Goal: Task Accomplishment & Management: Manage account settings

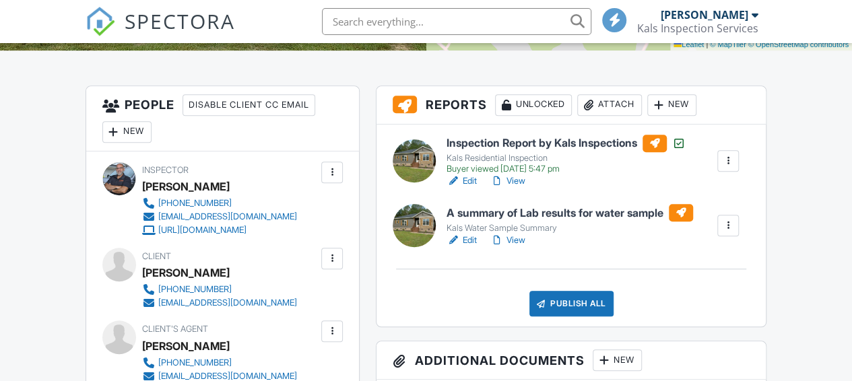
click at [453, 181] on div at bounding box center [453, 180] width 13 height 13
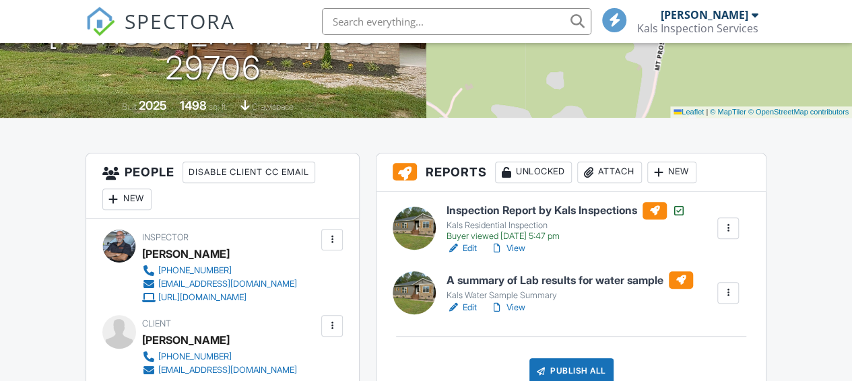
scroll to position [269, 0]
click at [455, 247] on div at bounding box center [453, 248] width 13 height 13
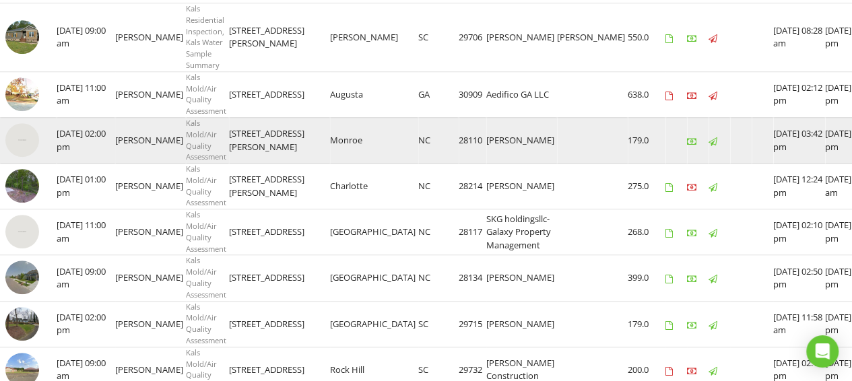
scroll to position [532, 0]
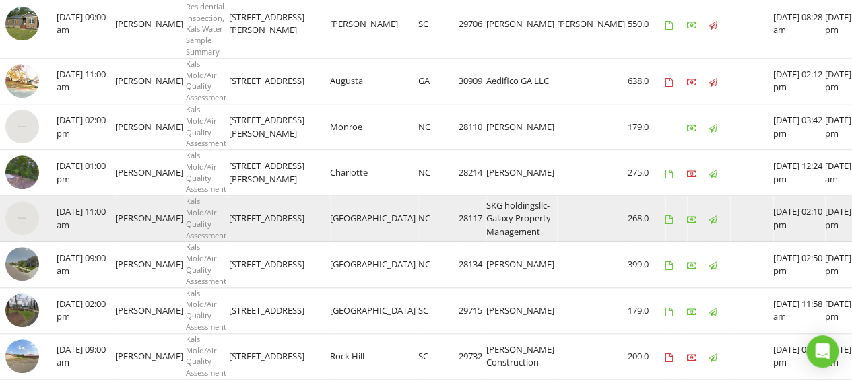
click at [23, 219] on img at bounding box center [22, 218] width 34 height 34
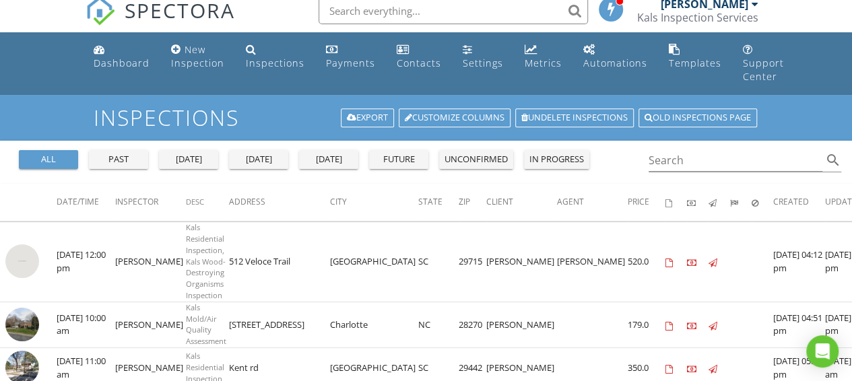
scroll to position [0, 0]
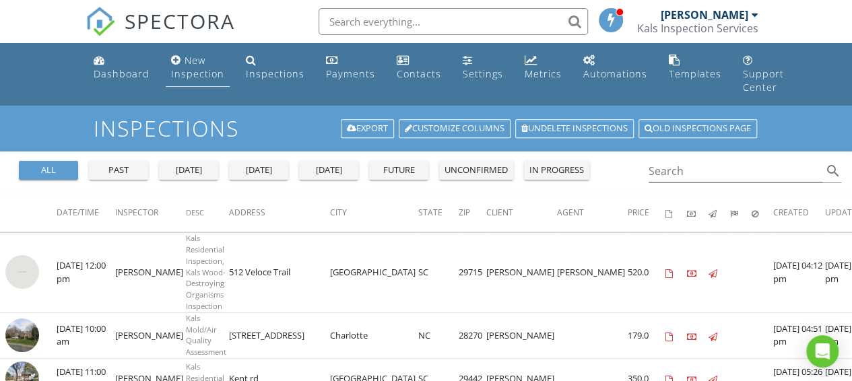
click at [202, 76] on div "New Inspection" at bounding box center [197, 67] width 53 height 26
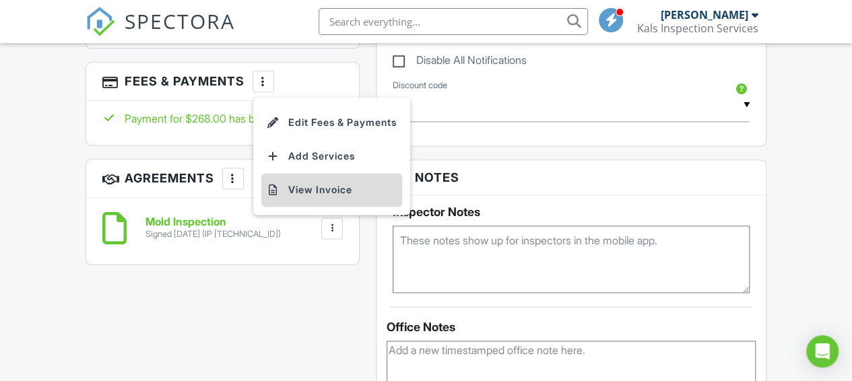
click at [299, 187] on li "View Invoice" at bounding box center [331, 190] width 141 height 34
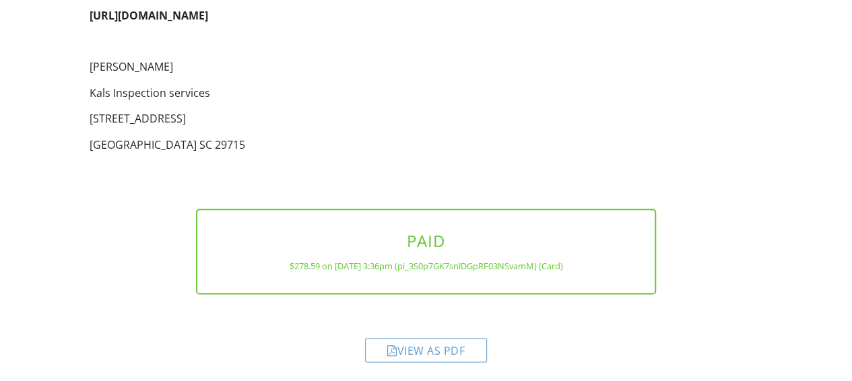
scroll to position [700, 0]
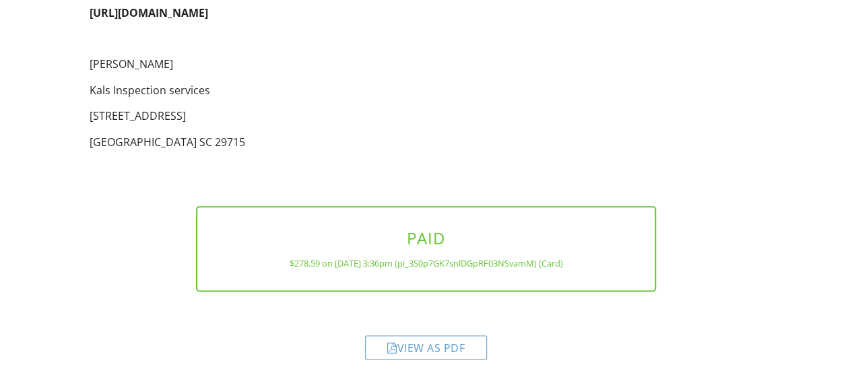
click at [409, 346] on div "View as PDF" at bounding box center [426, 347] width 122 height 24
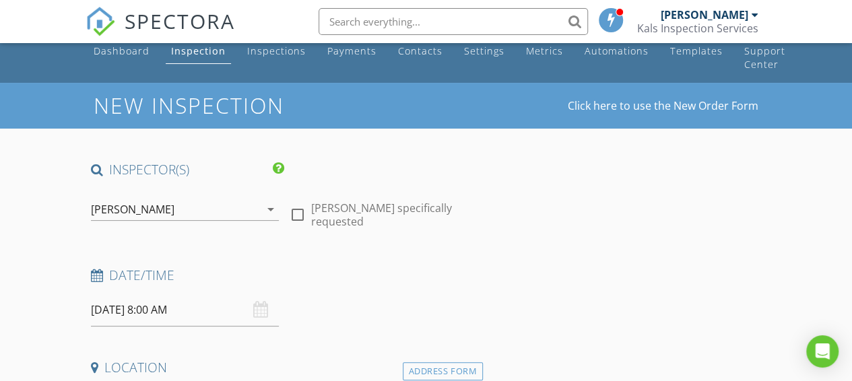
scroll to position [90, 0]
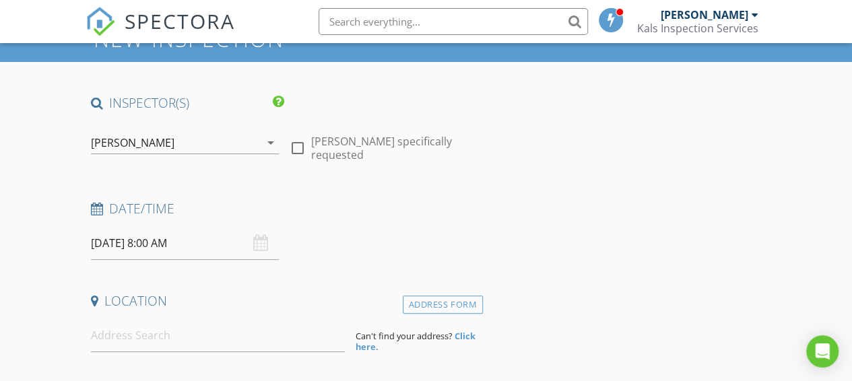
click at [177, 243] on input "08/28/2025 8:00 AM" at bounding box center [185, 243] width 188 height 33
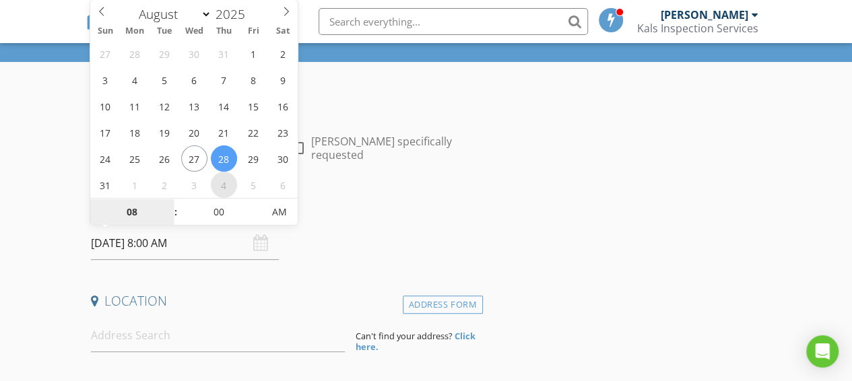
select select "8"
type input "09/04/2025 8:00 AM"
type input "09"
type input "09/04/2025 9:00 AM"
click at [166, 202] on span at bounding box center [168, 205] width 9 height 13
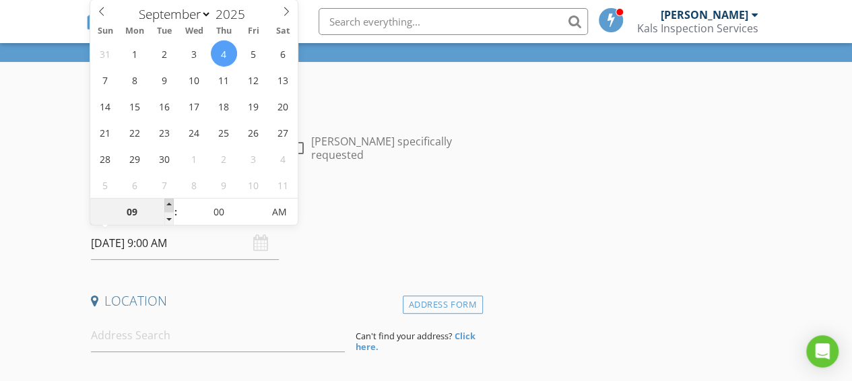
type input "10"
type input "09/04/2025 10:00 AM"
click at [166, 202] on span at bounding box center [168, 205] width 9 height 13
type input "11"
type input "09/04/2025 11:00 AM"
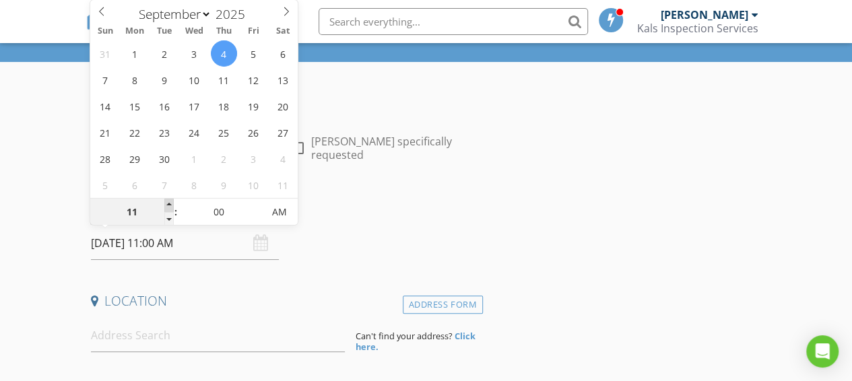
click at [166, 202] on span at bounding box center [168, 205] width 9 height 13
type input "12"
type input "09/04/2025 12:00 PM"
click at [166, 202] on span at bounding box center [168, 205] width 9 height 13
type input "01"
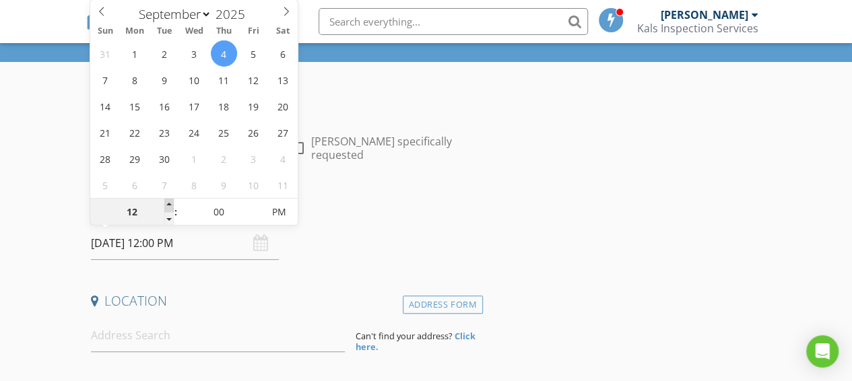
type input "09/04/2025 1:00 PM"
click at [166, 202] on span at bounding box center [168, 205] width 9 height 13
type input "02"
type input "09/04/2025 2:00 PM"
click at [166, 202] on span at bounding box center [168, 205] width 9 height 13
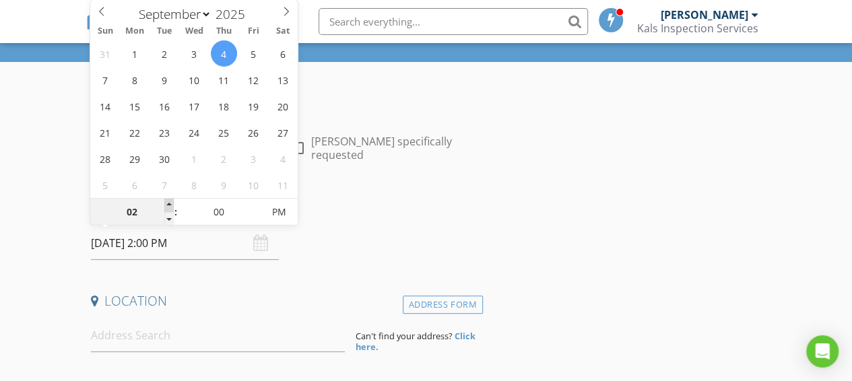
type input "03"
type input "09/04/2025 3:00 PM"
click at [166, 202] on span at bounding box center [168, 205] width 9 height 13
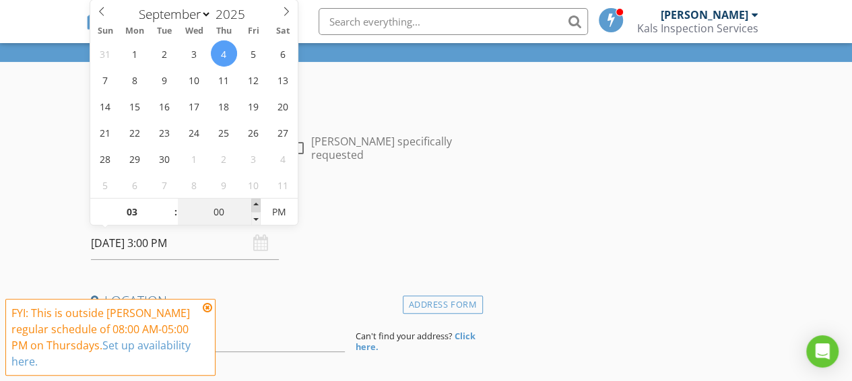
type input "05"
type input "09/04/2025 3:05 PM"
click at [253, 202] on span at bounding box center [255, 205] width 9 height 13
type input "10"
type input "09/04/2025 3:10 PM"
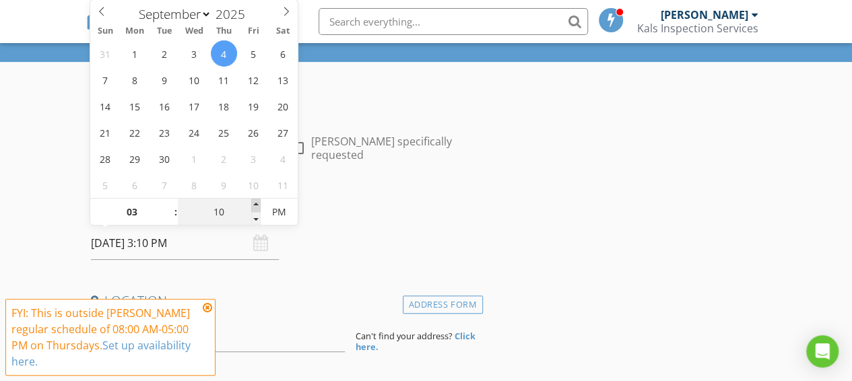
click at [253, 202] on span at bounding box center [255, 205] width 9 height 13
type input "15"
type input "09/04/2025 3:15 PM"
click at [253, 202] on span at bounding box center [255, 205] width 9 height 13
type input "20"
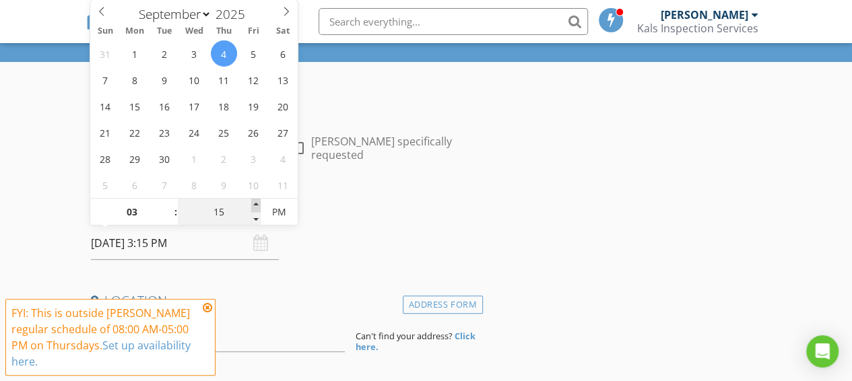
type input "09/04/2025 3:20 PM"
click at [253, 202] on span at bounding box center [255, 205] width 9 height 13
type input "25"
type input "09/04/2025 3:25 PM"
click at [253, 202] on span at bounding box center [255, 205] width 9 height 13
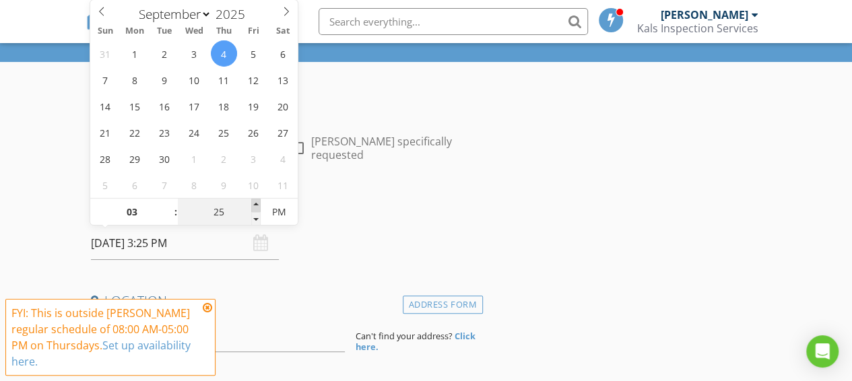
type input "30"
type input "09/04/2025 3:30 PM"
click at [253, 202] on span at bounding box center [255, 205] width 9 height 13
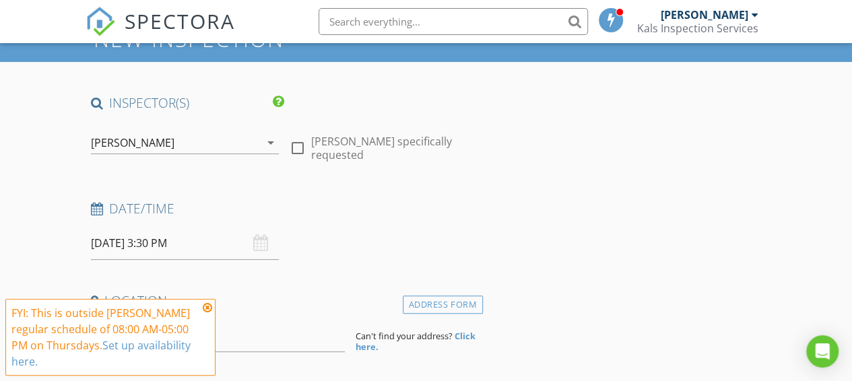
click at [348, 203] on h4 "Date/Time" at bounding box center [284, 209] width 387 height 18
click at [207, 307] on icon at bounding box center [207, 307] width 9 height 11
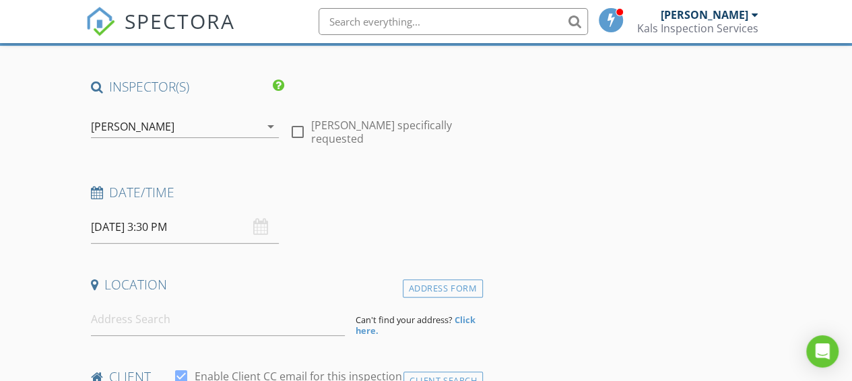
scroll to position [157, 0]
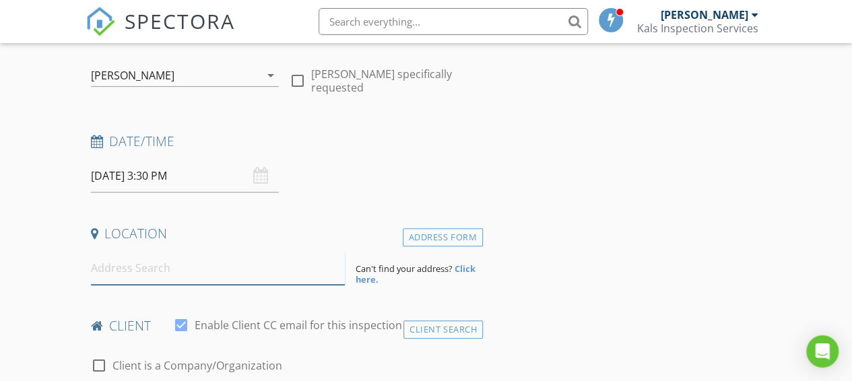
click at [212, 276] on input at bounding box center [218, 268] width 255 height 33
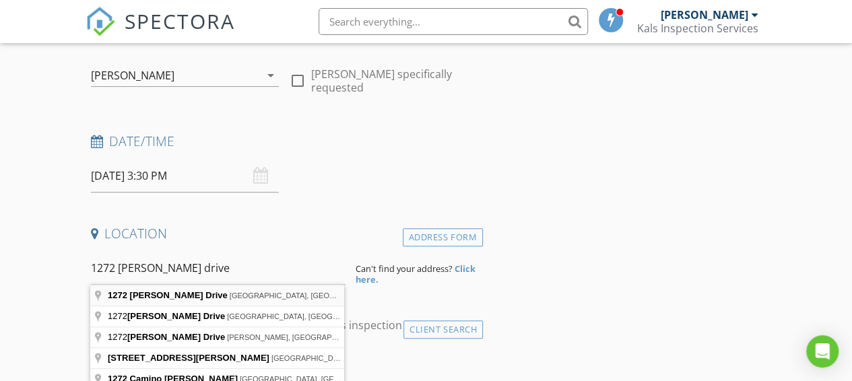
type input "1272 Marcela Drive, Gastonia, NC, USA"
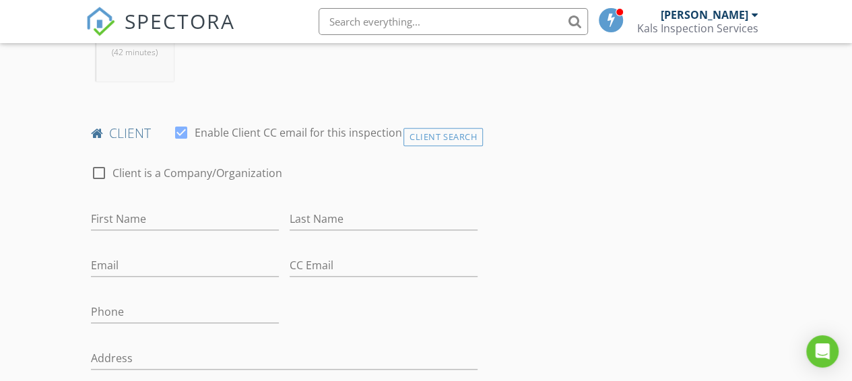
scroll to position [629, 0]
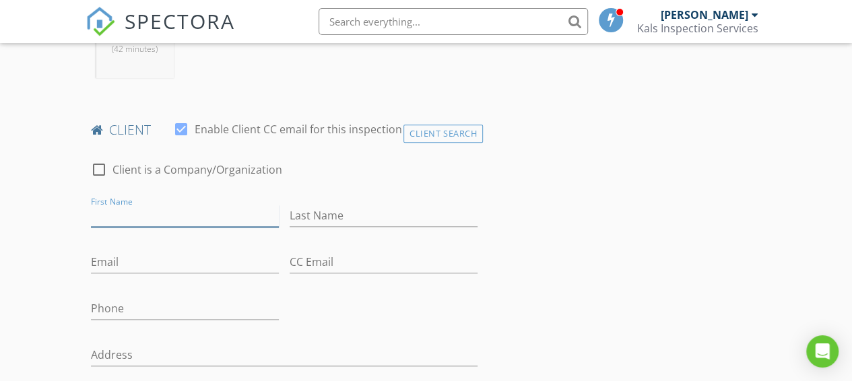
click at [178, 227] on input "First Name" at bounding box center [185, 216] width 188 height 22
type input "Michael"
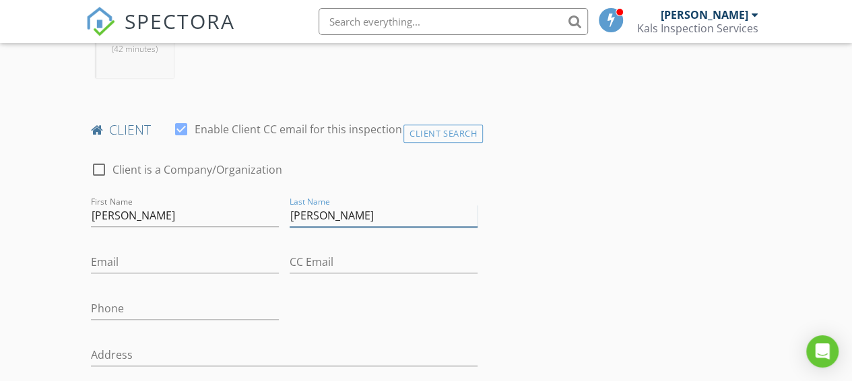
type input "Davis"
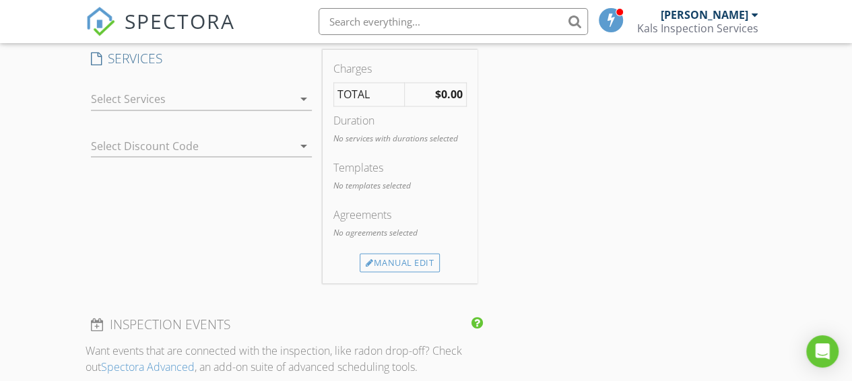
scroll to position [1078, 0]
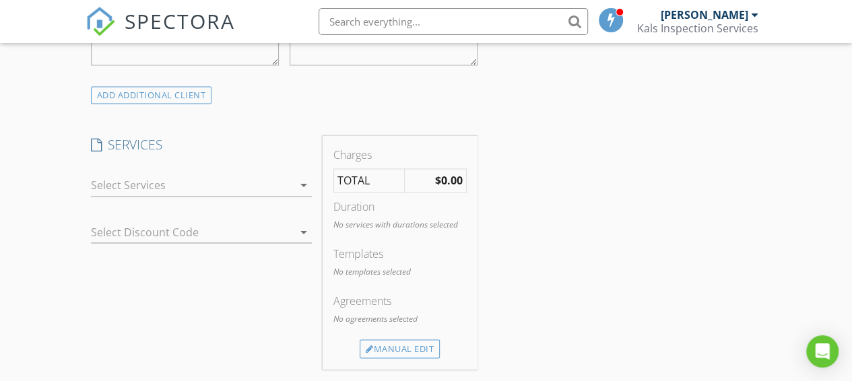
type input "336-414-4842"
click at [147, 196] on div at bounding box center [192, 185] width 202 height 22
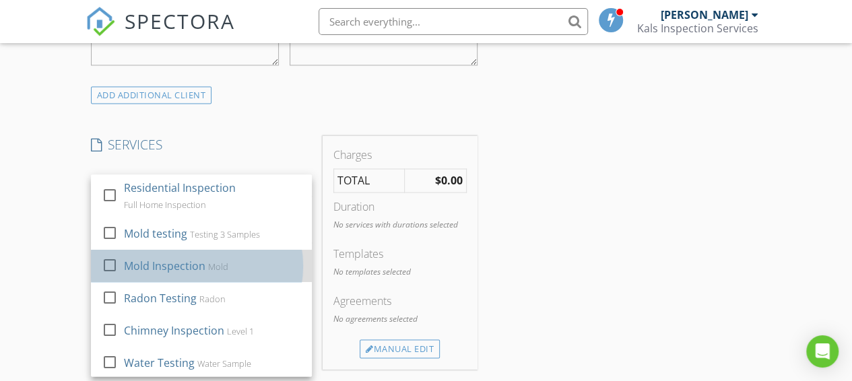
click at [172, 274] on div "Mold Inspection" at bounding box center [164, 266] width 82 height 16
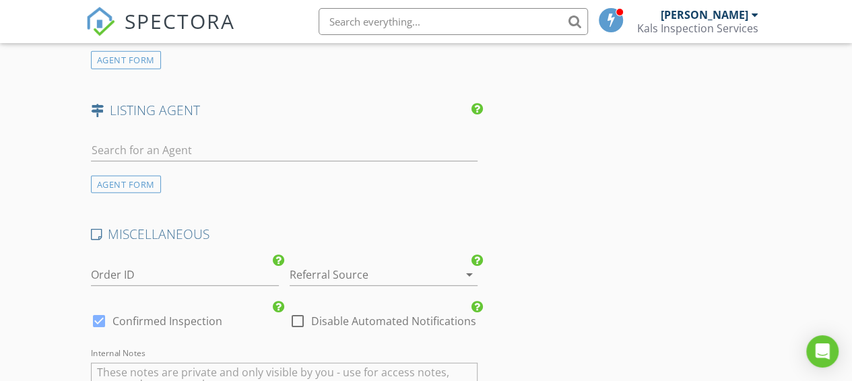
scroll to position [1796, 0]
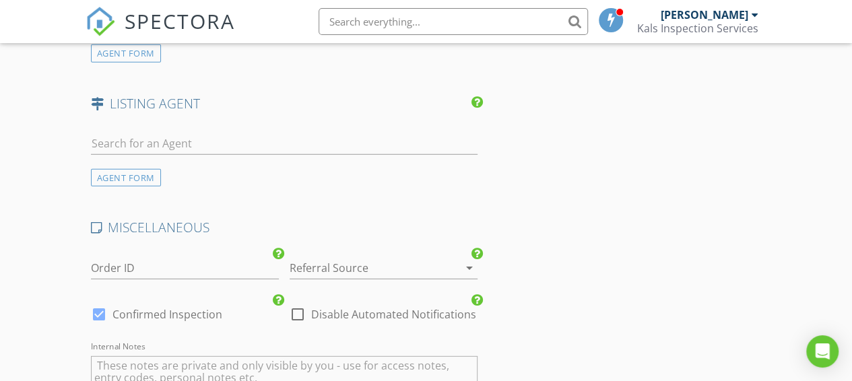
click at [294, 318] on div at bounding box center [297, 314] width 23 height 23
checkbox input "true"
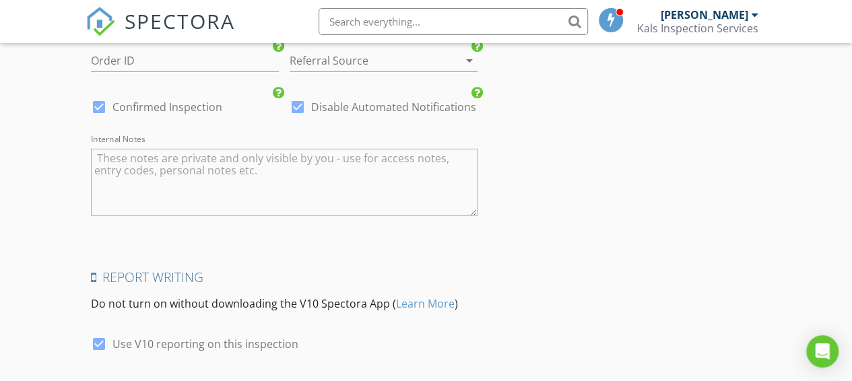
scroll to position [2108, 0]
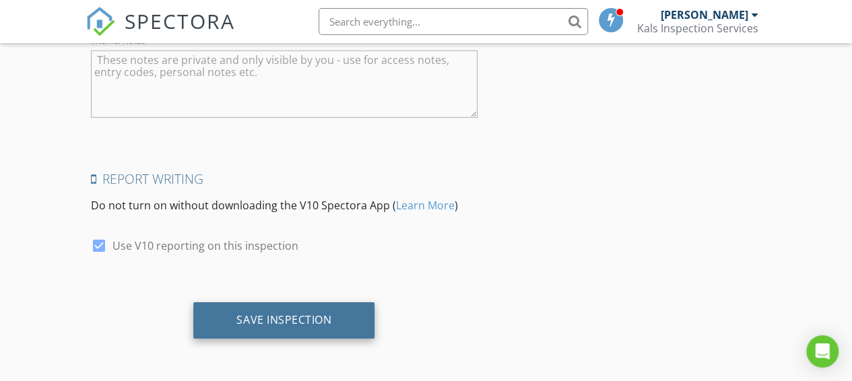
click at [293, 317] on div "Save Inspection" at bounding box center [283, 319] width 95 height 13
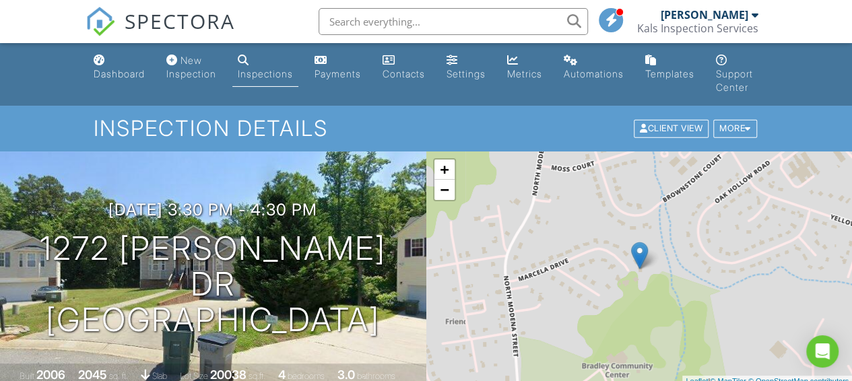
click at [284, 71] on div "Inspections" at bounding box center [265, 73] width 55 height 11
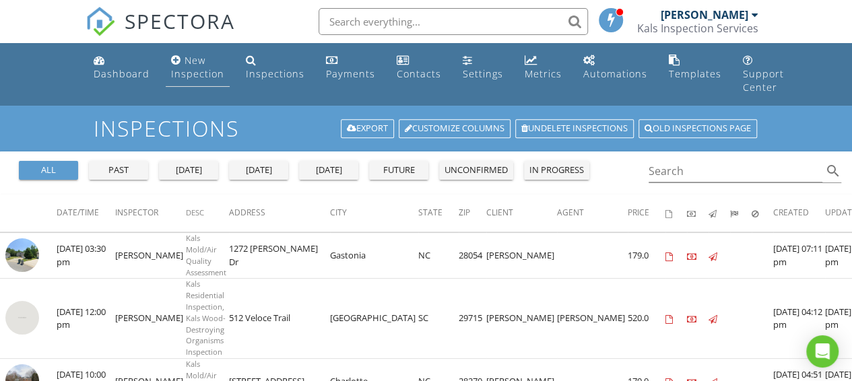
click at [199, 75] on div "New Inspection" at bounding box center [197, 67] width 53 height 26
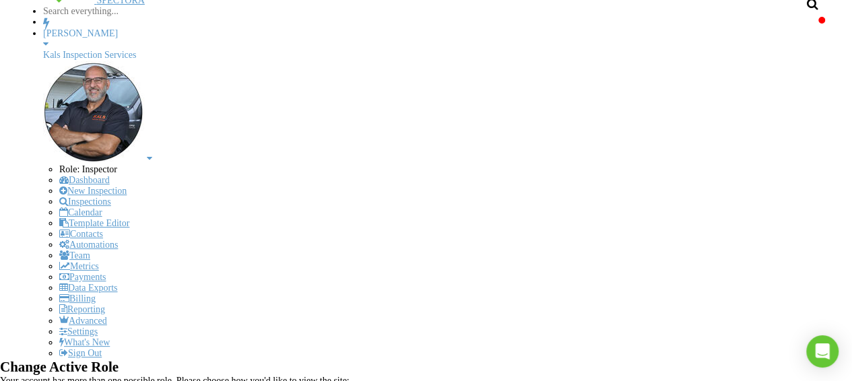
scroll to position [112, 0]
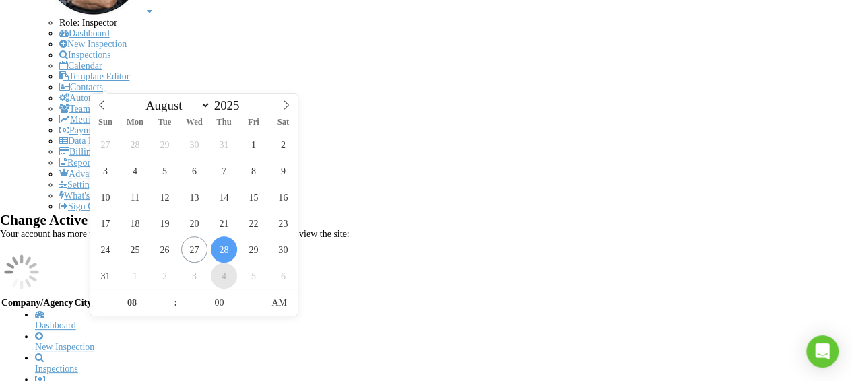
scroll to position [269, 0]
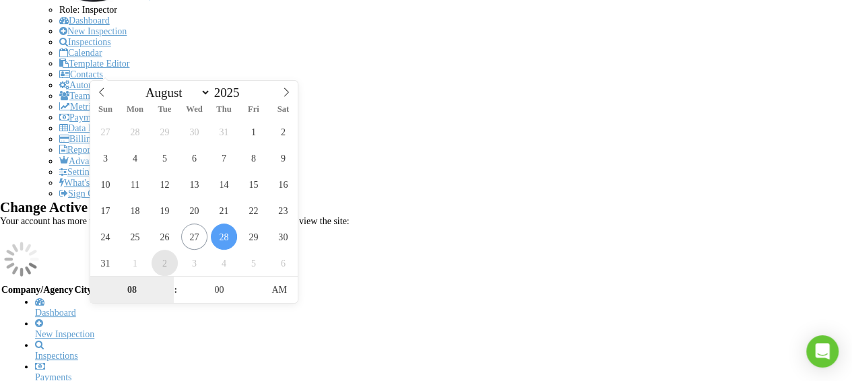
select select "8"
type input "[DATE] 8:00 AM"
type input "09"
type input "09/02/2025 9:00 AM"
click at [167, 282] on span at bounding box center [168, 283] width 9 height 13
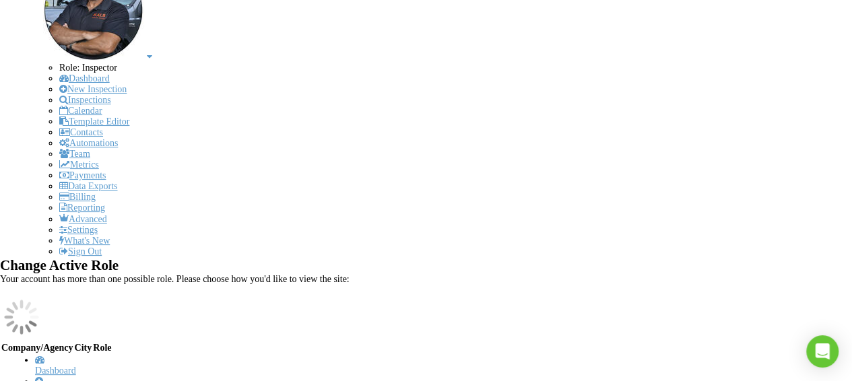
scroll to position [202, 0]
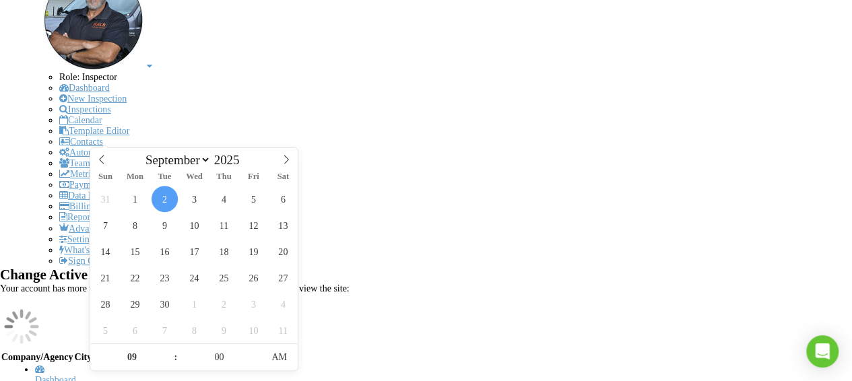
select select "7"
click at [102, 161] on icon at bounding box center [101, 159] width 9 height 9
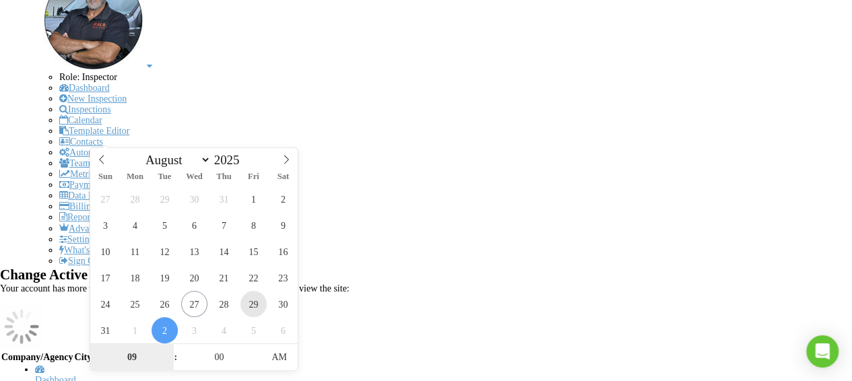
type input "08/29/2025 9:00 AM"
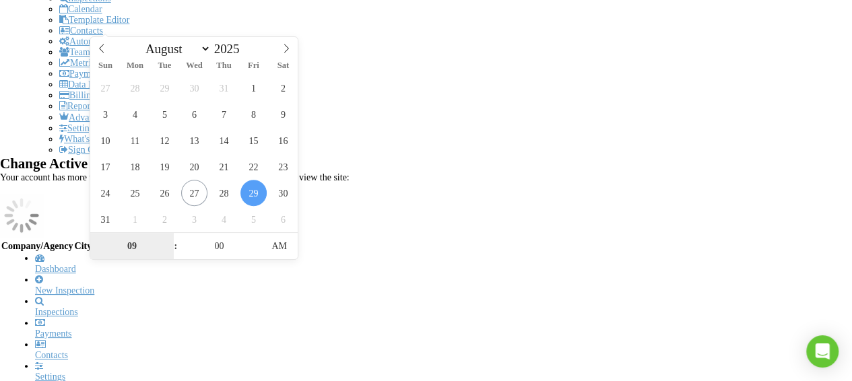
scroll to position [314, 0]
type input "10"
type input "[DATE] 10:00 AM"
click at [168, 238] on span at bounding box center [168, 238] width 9 height 13
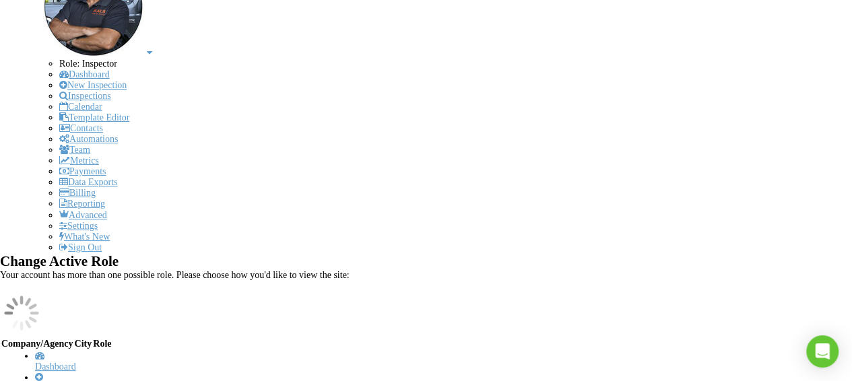
scroll to position [224, 0]
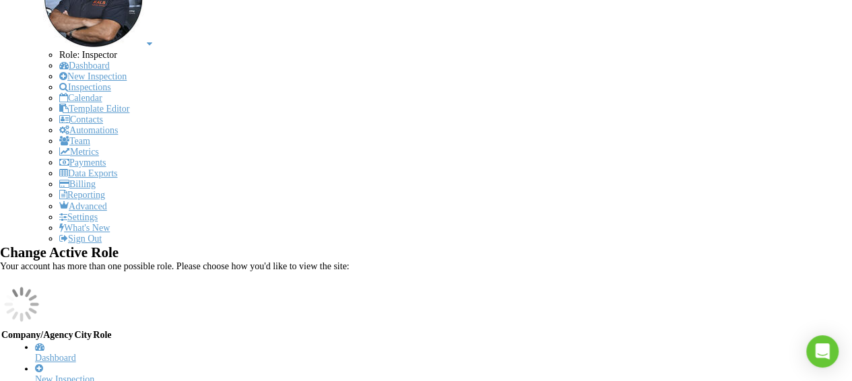
type input "1"
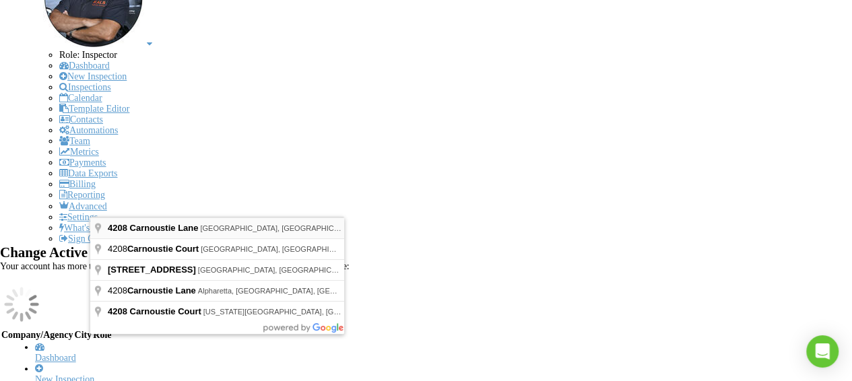
type input "4208 Carnoustie Lane, Charlotte, NC, USA"
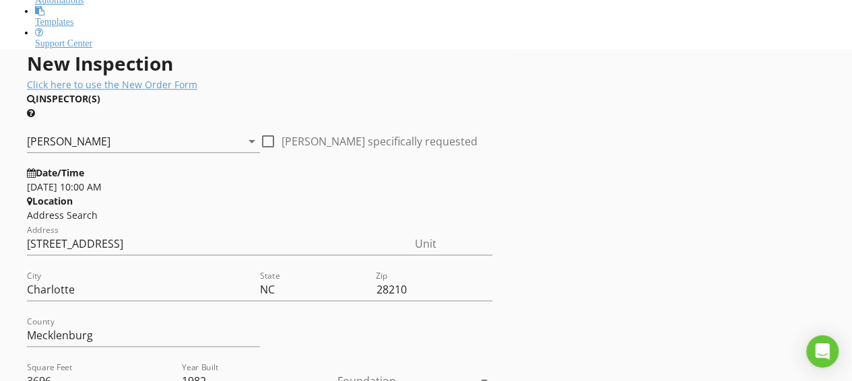
scroll to position [741, 0]
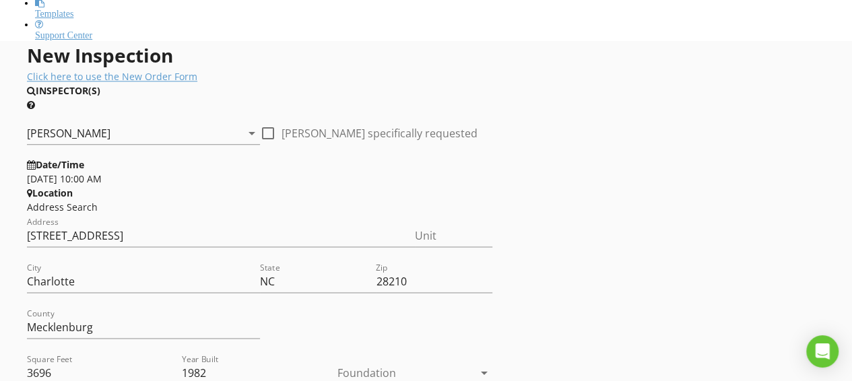
type input "Amelia"
type input "Pryor"
type input "518-495-0438"
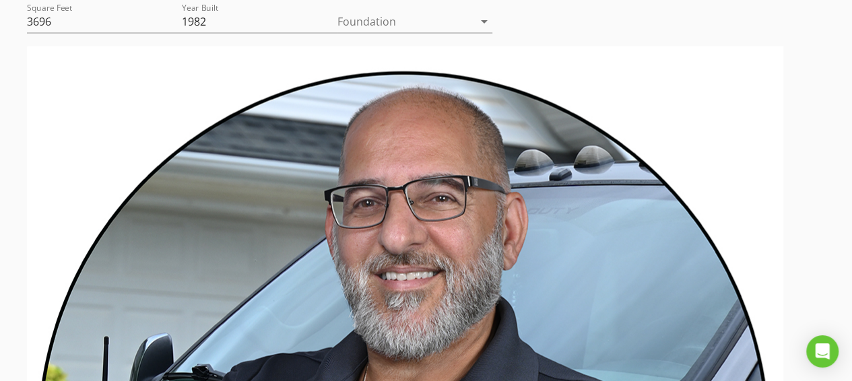
scroll to position [1100, 0]
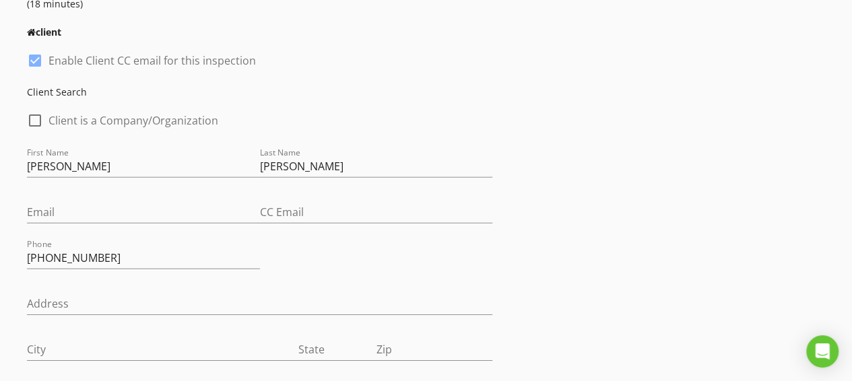
scroll to position [1954, 0]
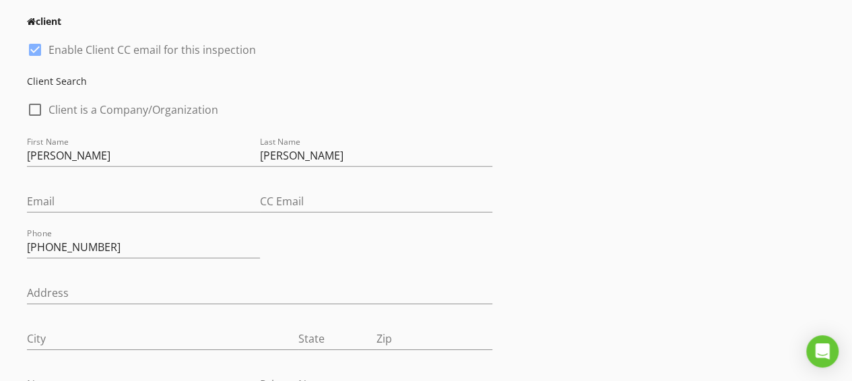
checkbox input "true"
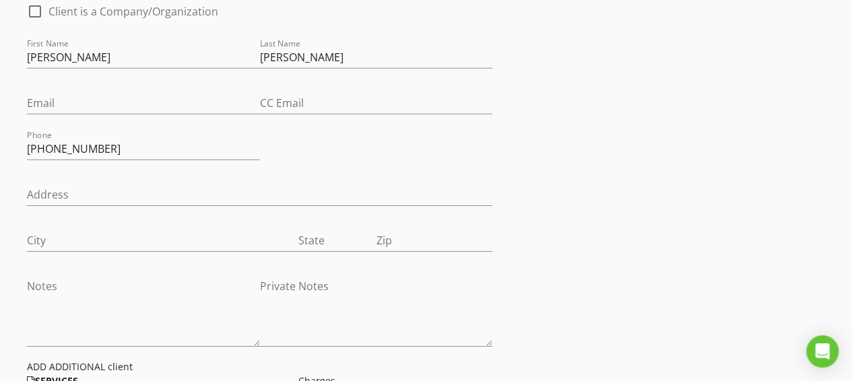
scroll to position [2105, 0]
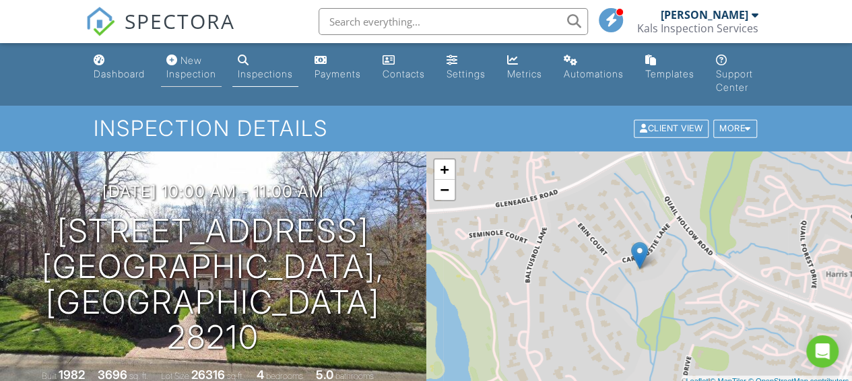
click at [194, 69] on div "New Inspection" at bounding box center [191, 67] width 50 height 25
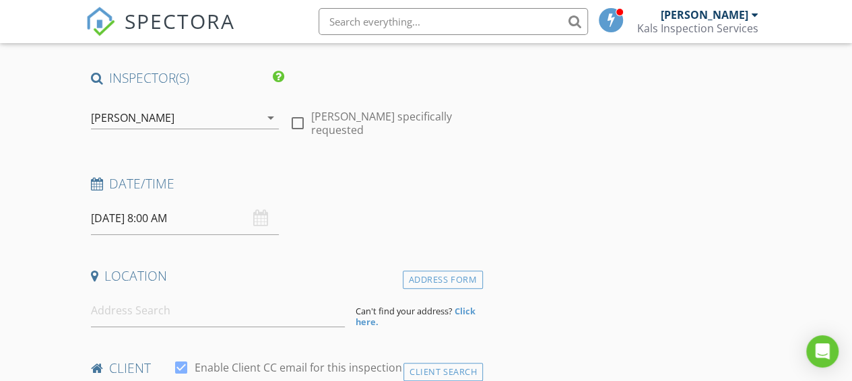
scroll to position [135, 0]
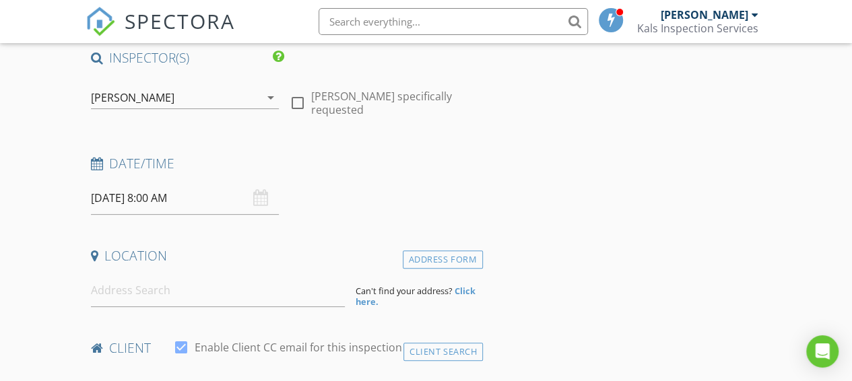
click at [158, 201] on input "[DATE] 8:00 AM" at bounding box center [185, 198] width 188 height 33
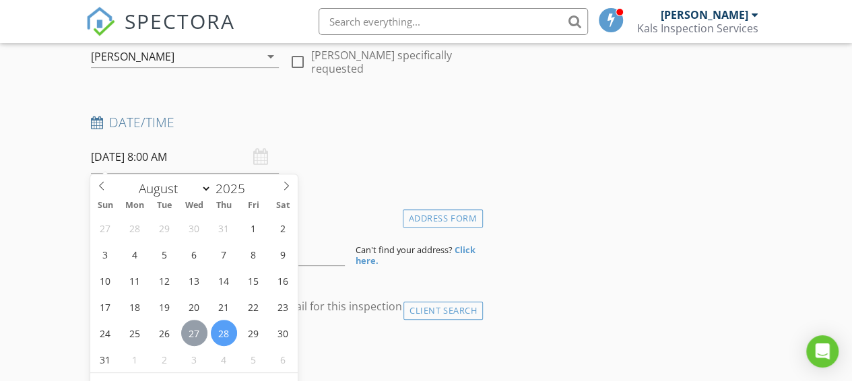
scroll to position [224, 0]
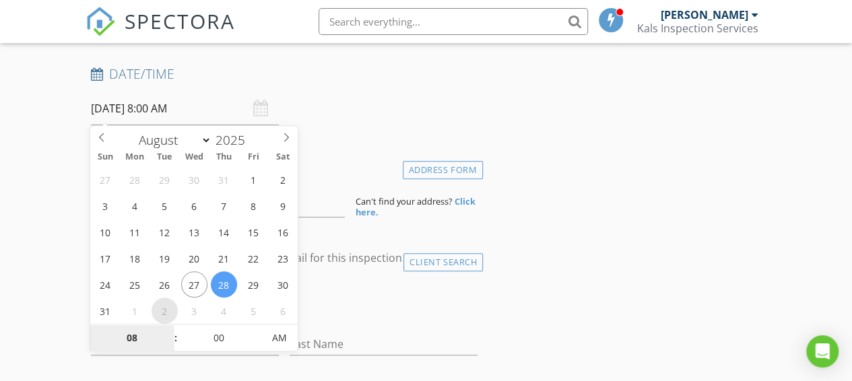
select select "8"
type input "[DATE] 8:00 AM"
type input "09"
type input "[DATE] 9:00 AM"
click at [170, 328] on span at bounding box center [168, 331] width 9 height 13
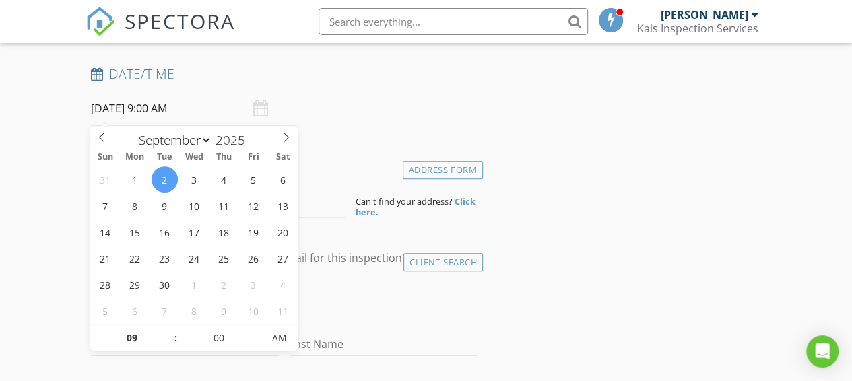
click at [349, 290] on div "check_box_outline_blank Client is a Company/Organization" at bounding box center [284, 305] width 387 height 35
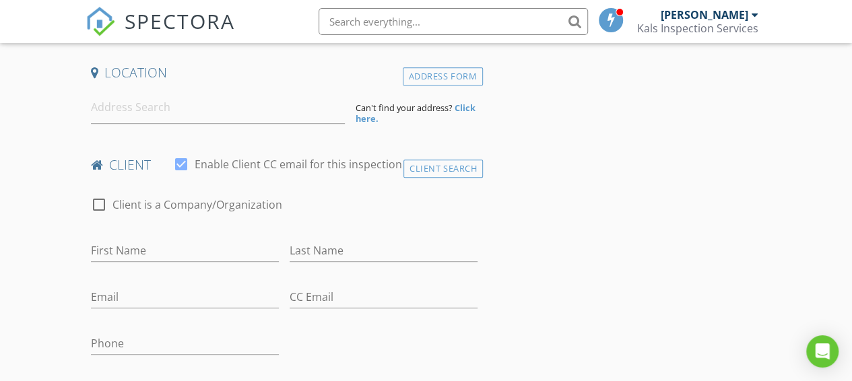
scroll to position [247, 0]
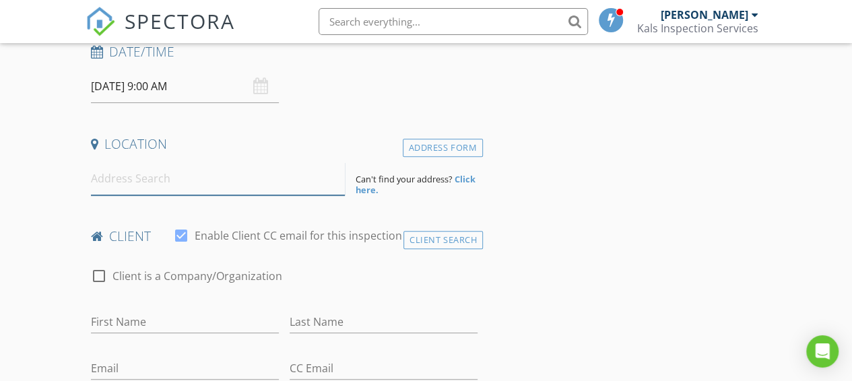
click at [164, 185] on input at bounding box center [218, 178] width 255 height 33
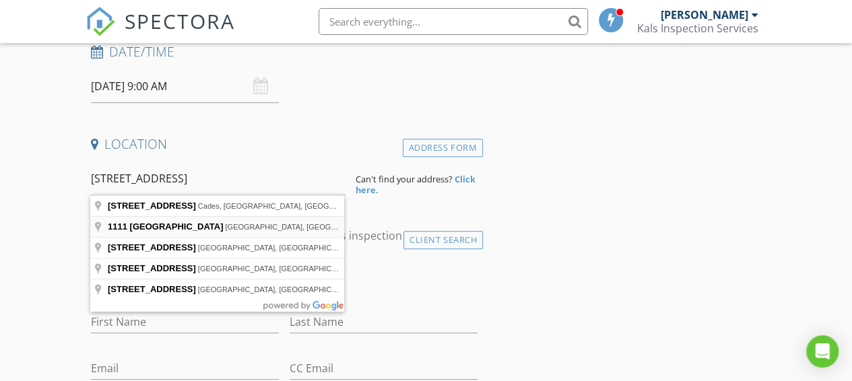
type input "[STREET_ADDRESS]"
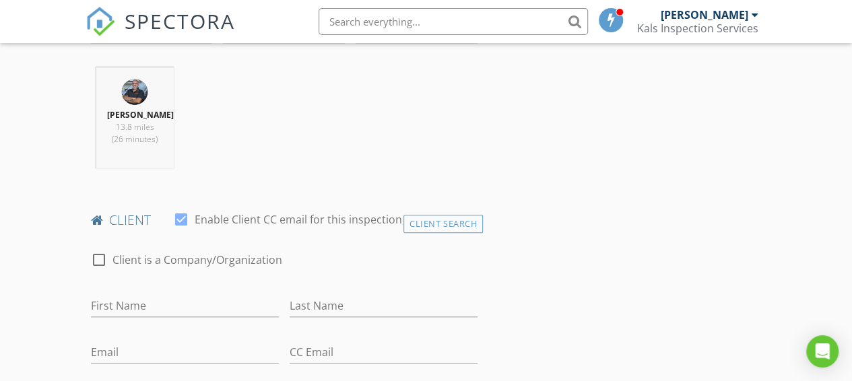
scroll to position [629, 0]
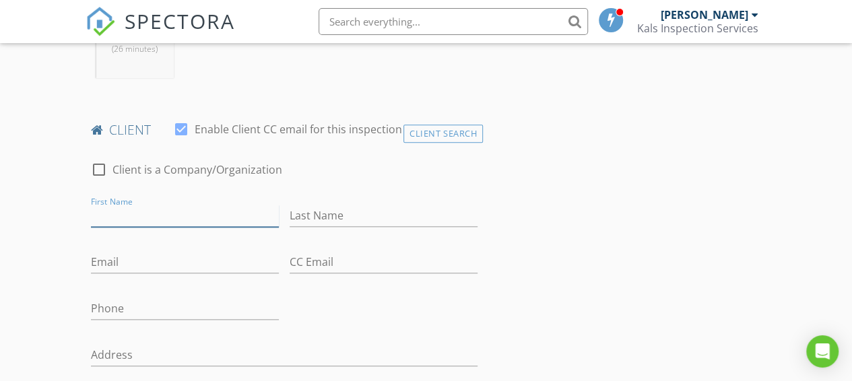
click at [203, 222] on input "First Name" at bounding box center [185, 216] width 188 height 22
type input "[PERSON_NAME]"
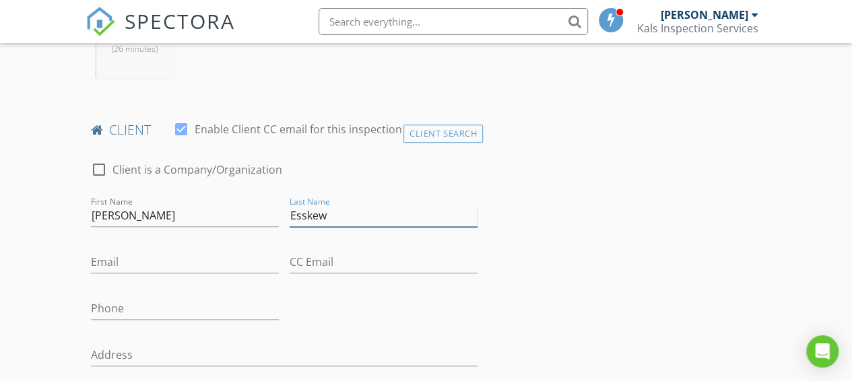
type input "Esskew"
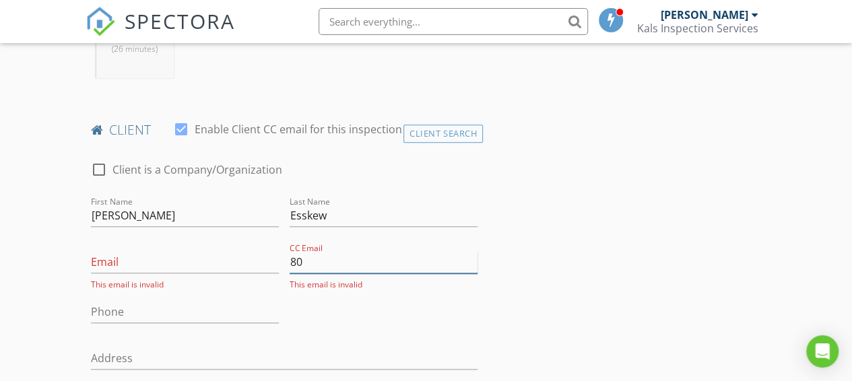
type input "8"
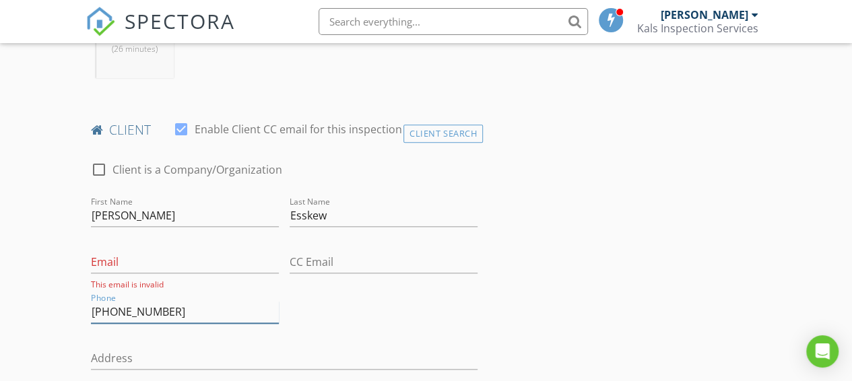
type input "[PHONE_NUMBER]"
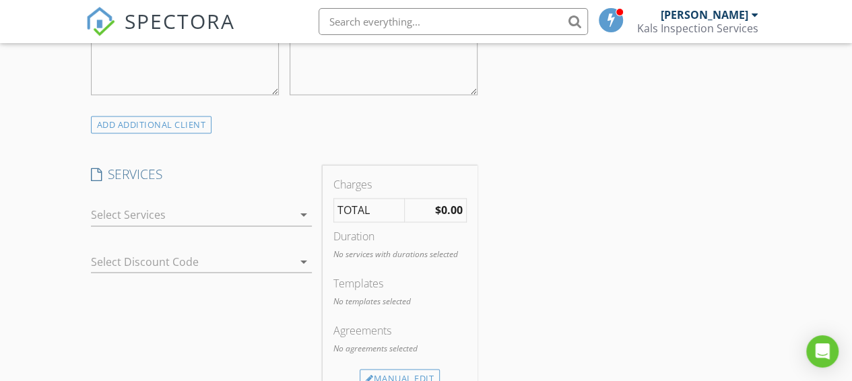
scroll to position [1055, 0]
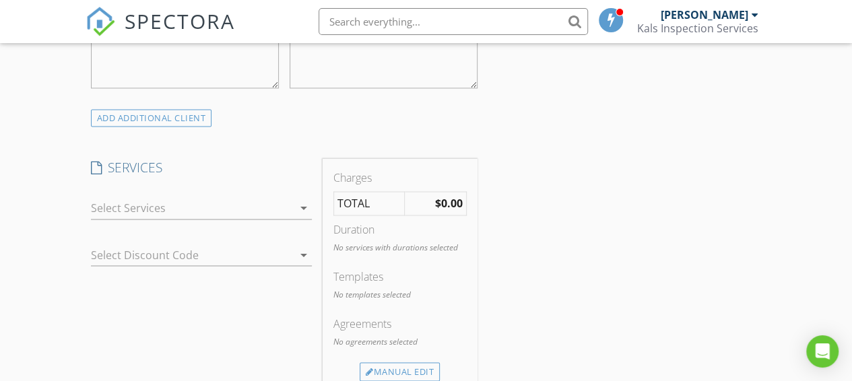
click at [160, 219] on div at bounding box center [192, 208] width 202 height 22
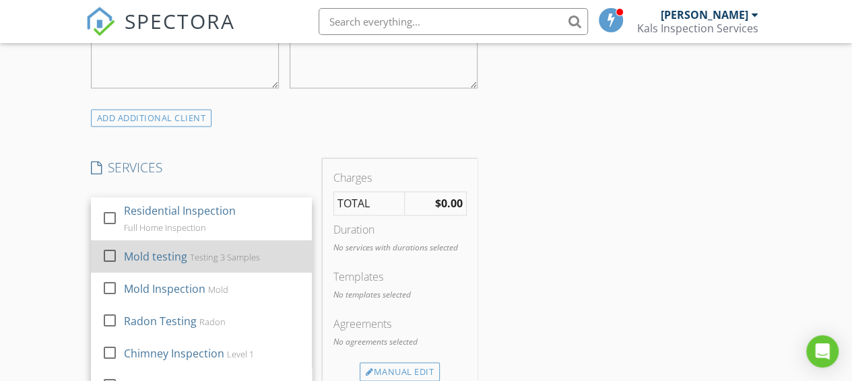
click at [154, 263] on div "Mold testing" at bounding box center [154, 257] width 63 height 16
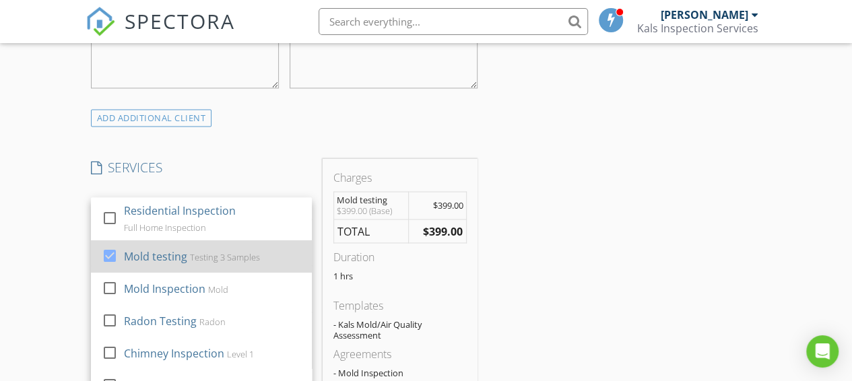
click at [106, 263] on div at bounding box center [109, 255] width 23 height 23
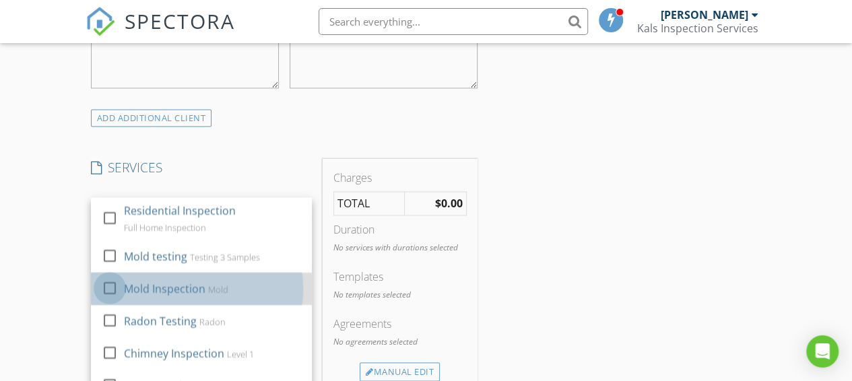
click at [109, 288] on div at bounding box center [109, 287] width 23 height 23
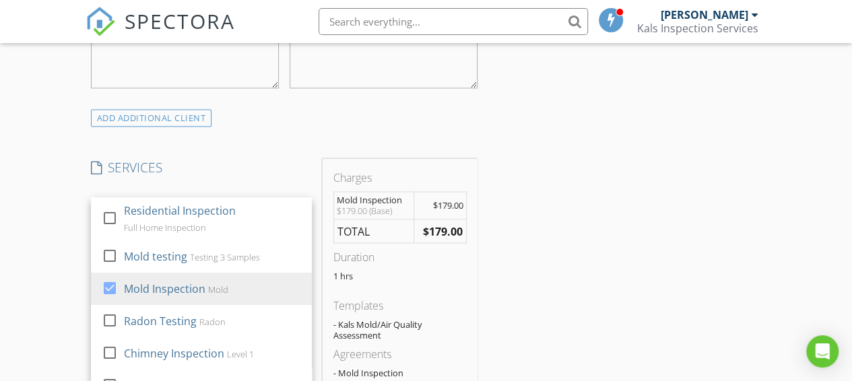
click at [565, 230] on div "INSPECTOR(S) check_box [PERSON_NAME] PRIMARY [PERSON_NAME] arrow_drop_down chec…" at bounding box center [427, 262] width 682 height 2267
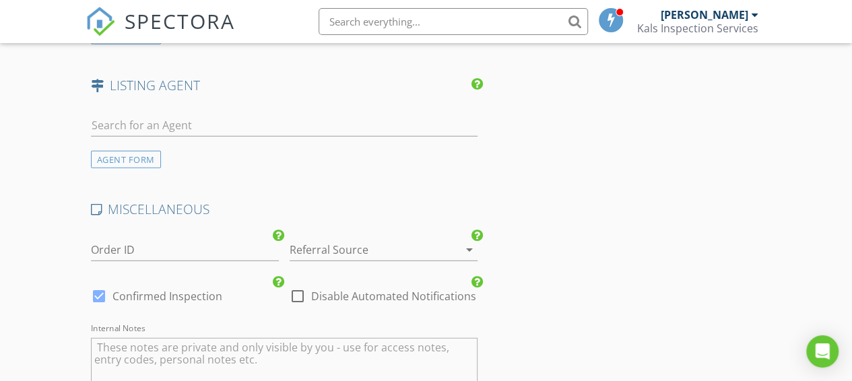
scroll to position [1841, 0]
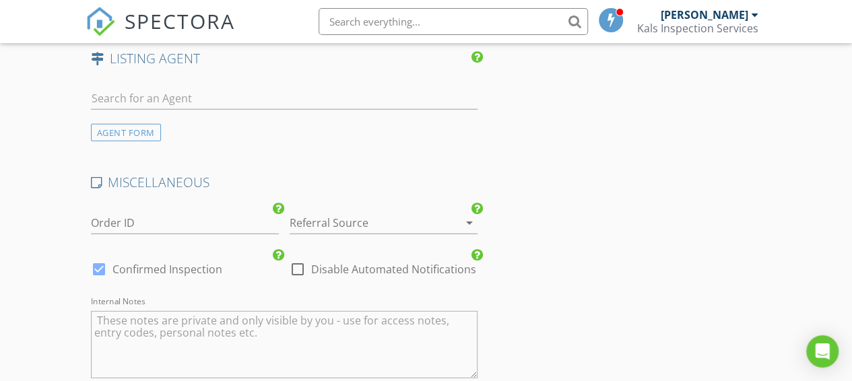
click at [294, 274] on div at bounding box center [297, 269] width 23 height 23
checkbox input "true"
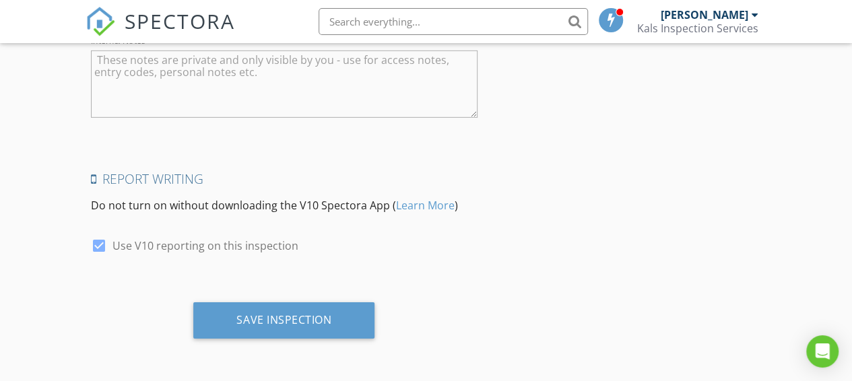
scroll to position [2108, 0]
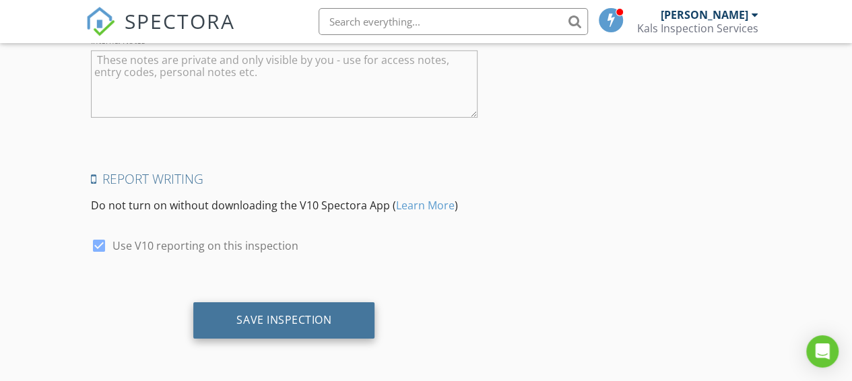
click at [269, 317] on div "Save Inspection" at bounding box center [283, 319] width 95 height 13
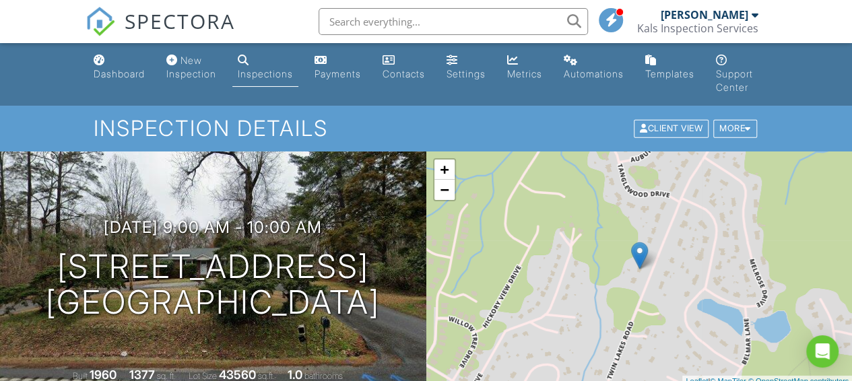
click at [276, 71] on div "Inspections" at bounding box center [265, 73] width 55 height 11
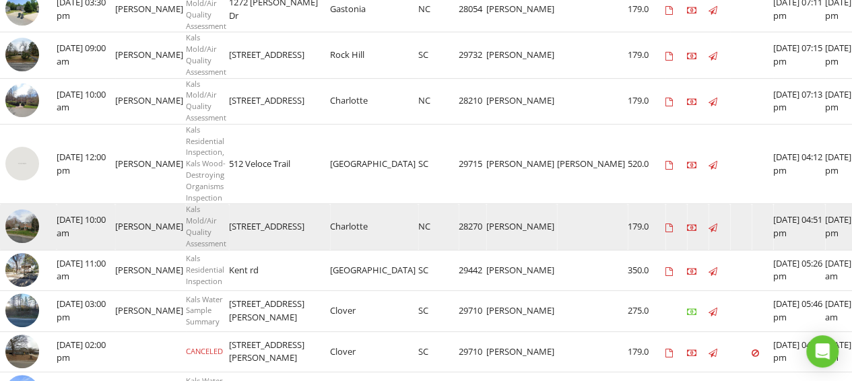
scroll to position [247, 0]
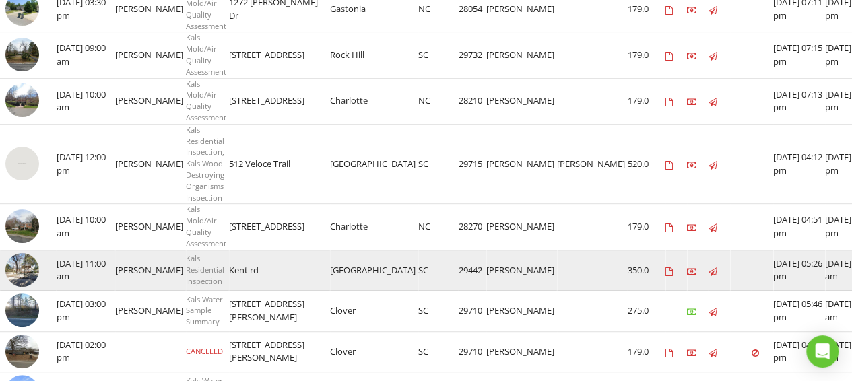
click at [24, 269] on img at bounding box center [22, 270] width 34 height 34
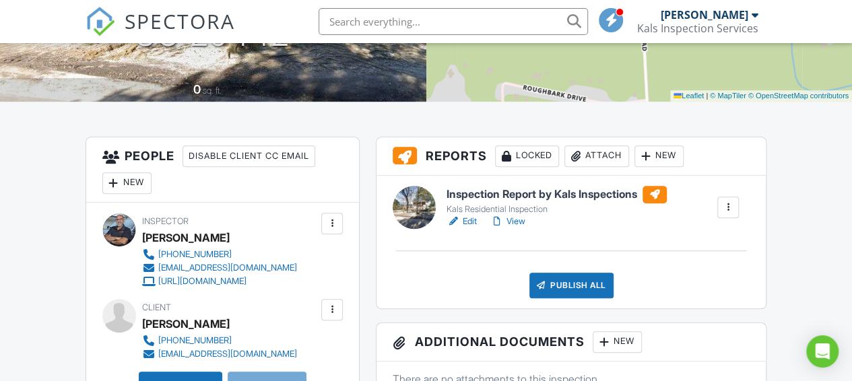
scroll to position [292, 0]
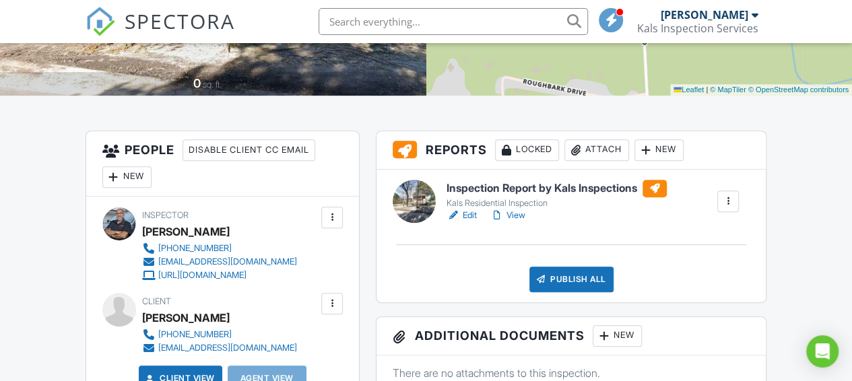
click at [453, 214] on div at bounding box center [453, 215] width 13 height 13
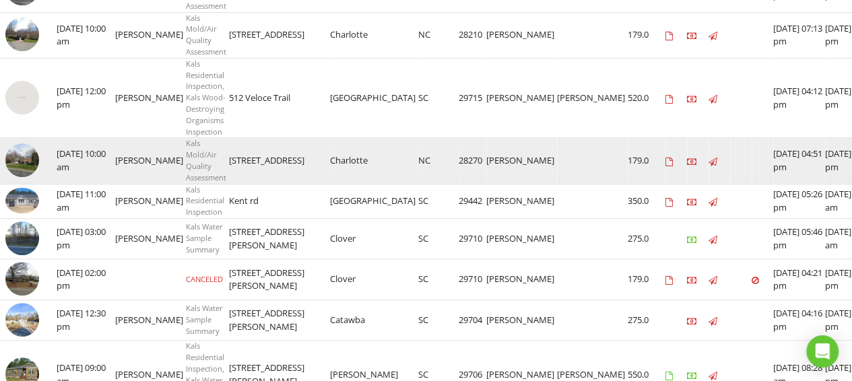
scroll to position [314, 0]
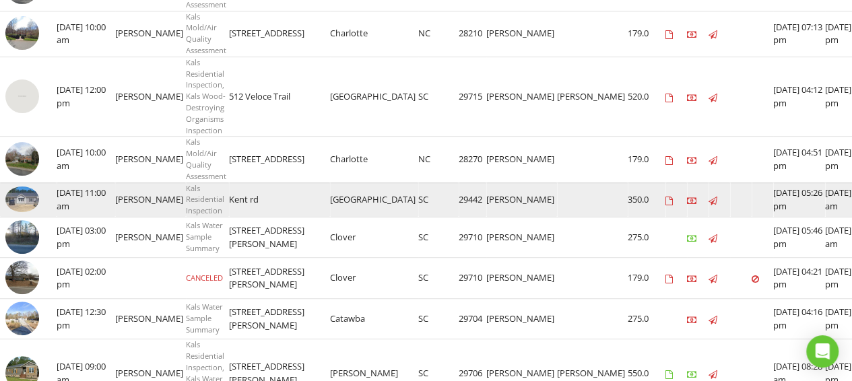
click at [34, 197] on img at bounding box center [22, 200] width 34 height 26
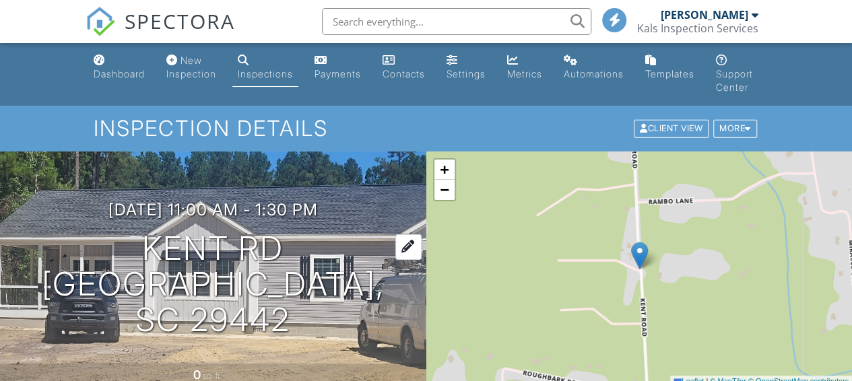
click at [409, 249] on div at bounding box center [408, 246] width 26 height 25
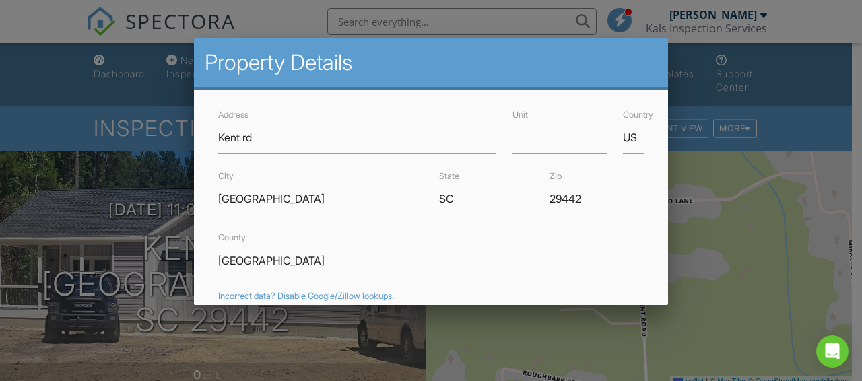
click at [216, 139] on div "Address Kent rd" at bounding box center [357, 130] width 294 height 48
click at [217, 138] on div "Address Kent rd" at bounding box center [357, 130] width 294 height 48
click at [218, 138] on input "Kent rd" at bounding box center [357, 137] width 278 height 33
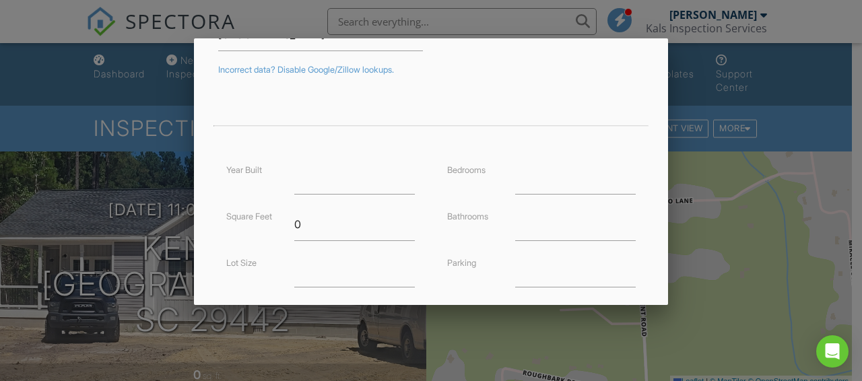
scroll to position [224, 0]
type input "[STREET_ADDRESS]"
type input "33.38"
type input "-79.28999999999999"
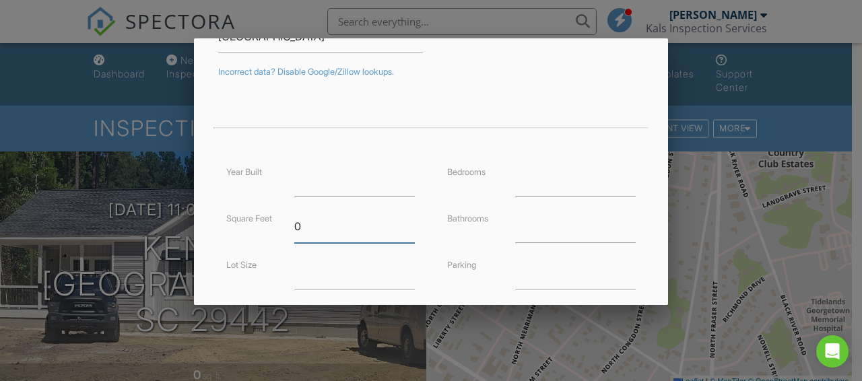
click at [307, 220] on input "0" at bounding box center [354, 226] width 121 height 33
type input "1890"
click at [321, 184] on input "number" at bounding box center [354, 180] width 121 height 33
type input "2025"
click at [534, 182] on input "number" at bounding box center [575, 180] width 121 height 33
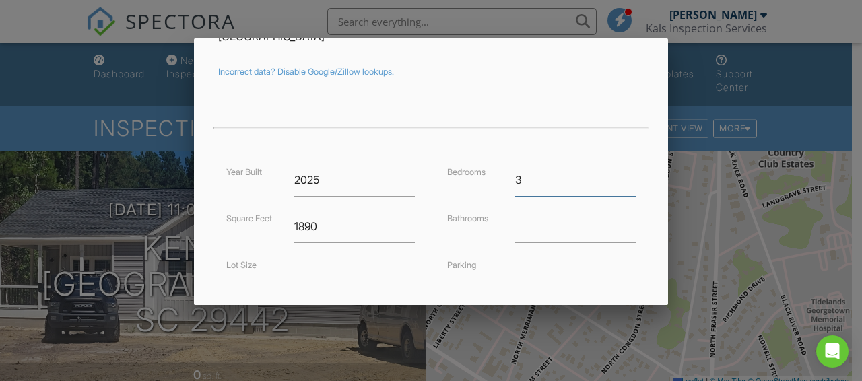
type input "3"
click at [521, 224] on input "number" at bounding box center [575, 226] width 121 height 33
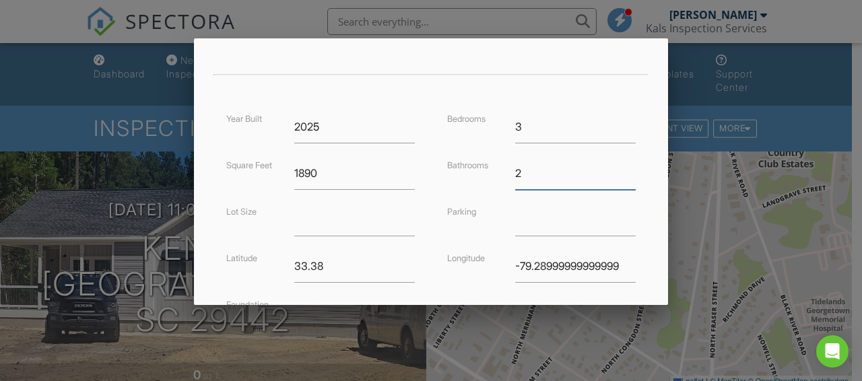
scroll to position [314, 0]
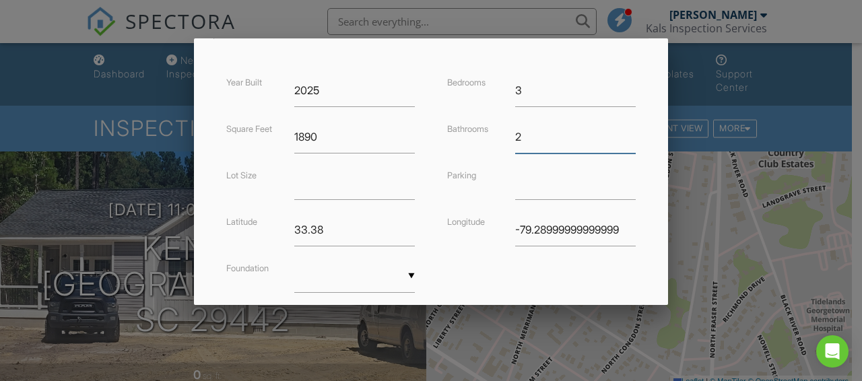
type input "2"
click at [315, 185] on input "number" at bounding box center [354, 183] width 121 height 33
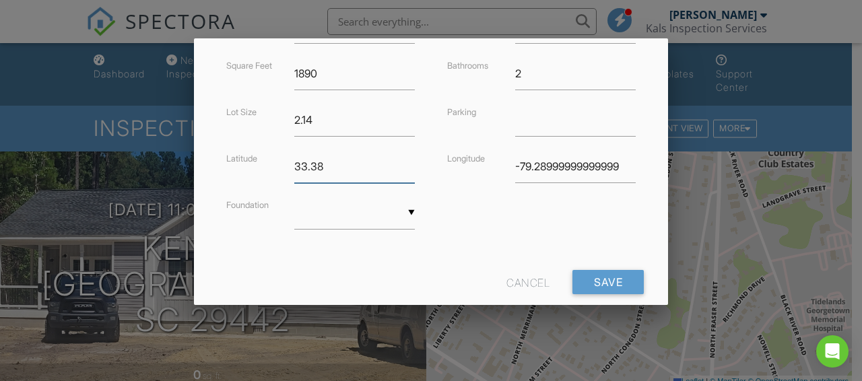
scroll to position [404, 0]
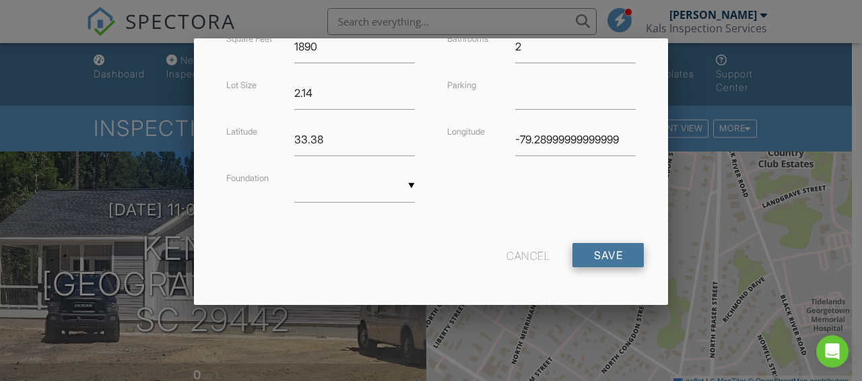
click at [596, 252] on input "Save" at bounding box center [608, 255] width 71 height 24
click at [616, 254] on input "Save" at bounding box center [608, 255] width 71 height 24
type input "2.0"
click at [594, 254] on input "Save" at bounding box center [608, 255] width 71 height 24
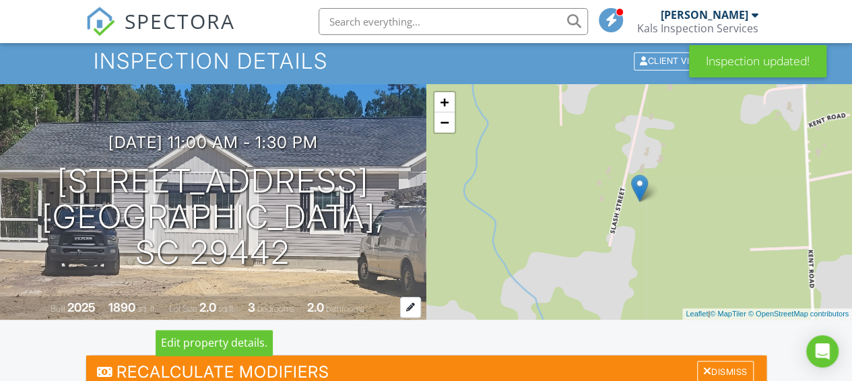
click at [412, 302] on div at bounding box center [410, 307] width 21 height 21
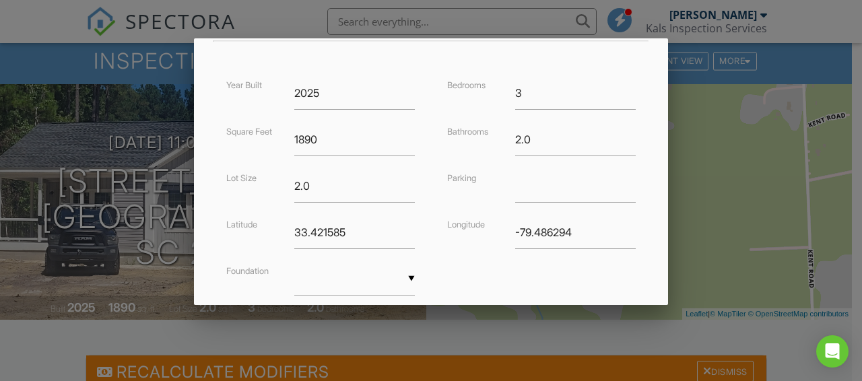
scroll to position [314, 0]
click at [406, 178] on input "3" at bounding box center [354, 183] width 121 height 33
click at [405, 178] on input "4" at bounding box center [354, 183] width 121 height 33
type input "3"
click at [404, 183] on input "3" at bounding box center [354, 183] width 121 height 33
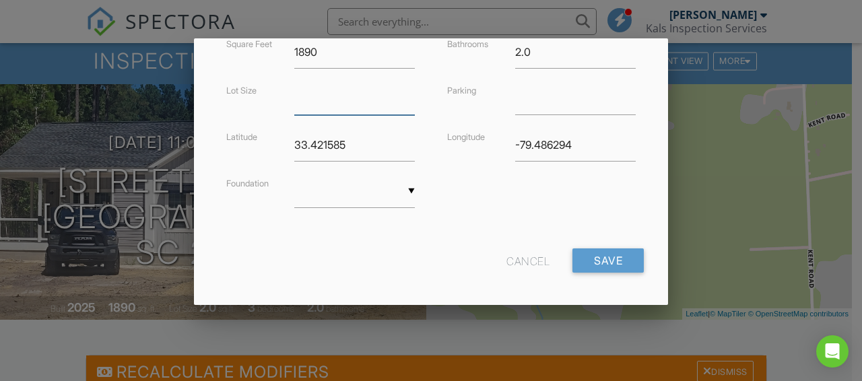
scroll to position [404, 0]
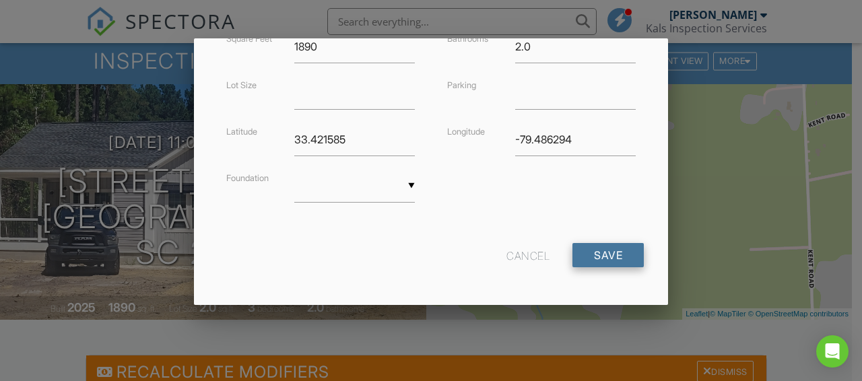
click at [600, 251] on input "Save" at bounding box center [608, 255] width 71 height 24
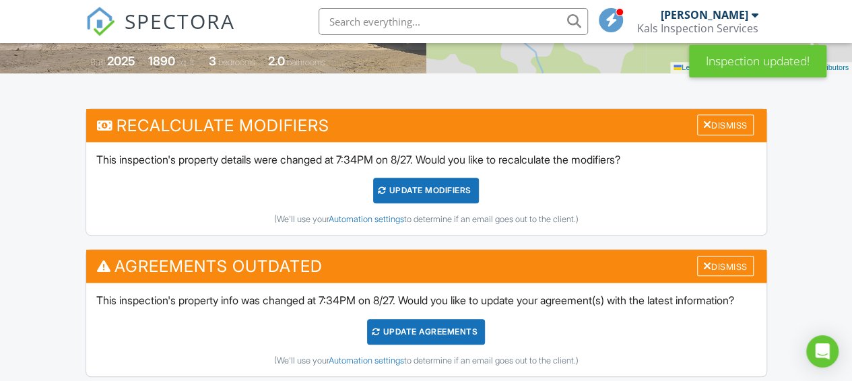
click at [434, 188] on div "UPDATE Modifiers" at bounding box center [426, 191] width 106 height 26
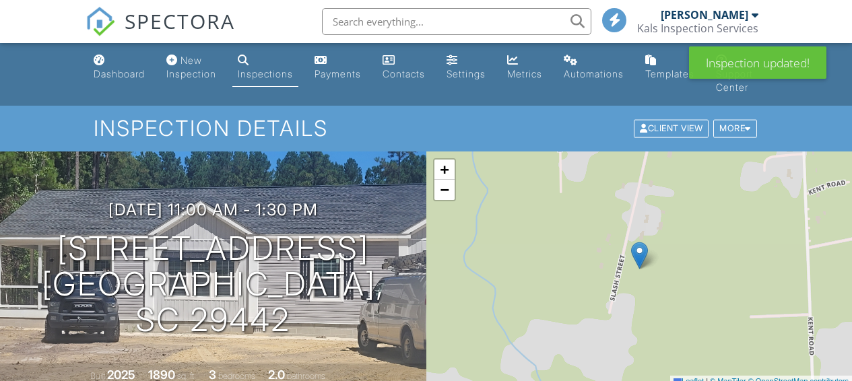
scroll to position [337, 0]
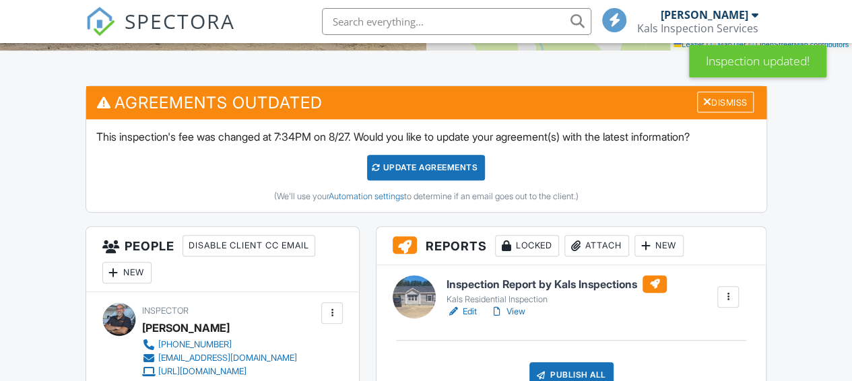
click at [445, 170] on div "Update Agreements" at bounding box center [426, 168] width 118 height 26
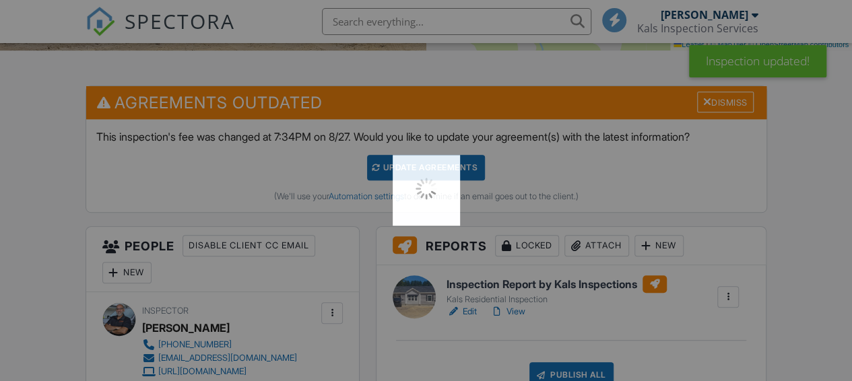
scroll to position [0, 0]
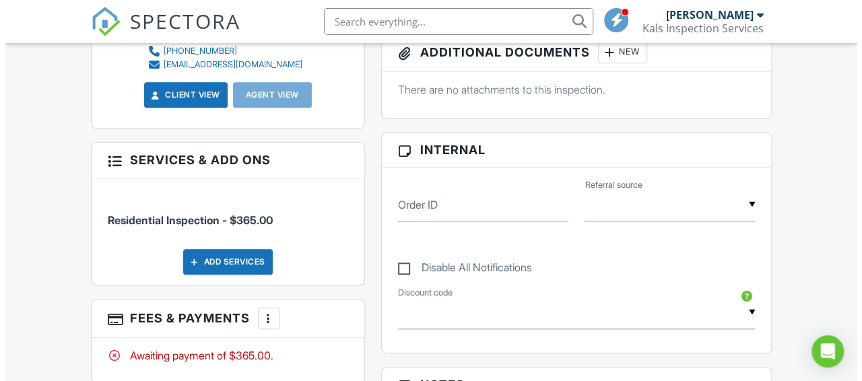
scroll to position [583, 0]
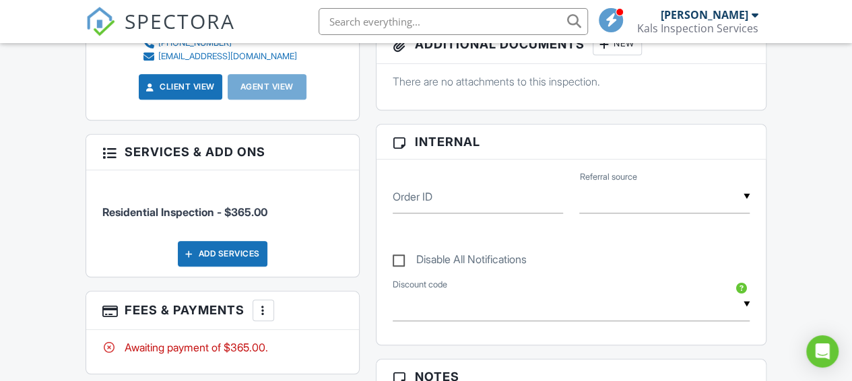
click at [270, 308] on div "More" at bounding box center [264, 311] width 22 height 22
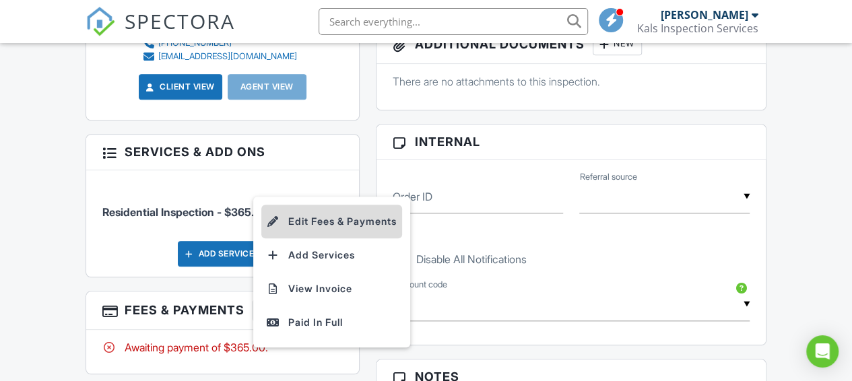
click at [335, 221] on li "Edit Fees & Payments" at bounding box center [331, 222] width 141 height 34
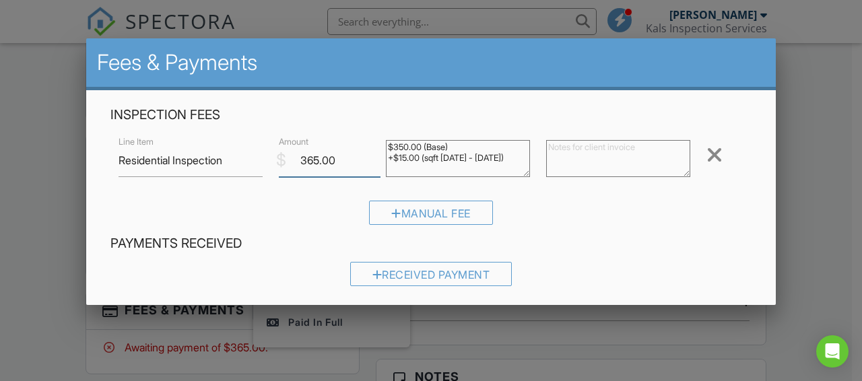
click at [315, 159] on input "365.00" at bounding box center [330, 160] width 102 height 33
type input "395.00"
click at [299, 224] on div "Manual Fee" at bounding box center [430, 218] width 641 height 34
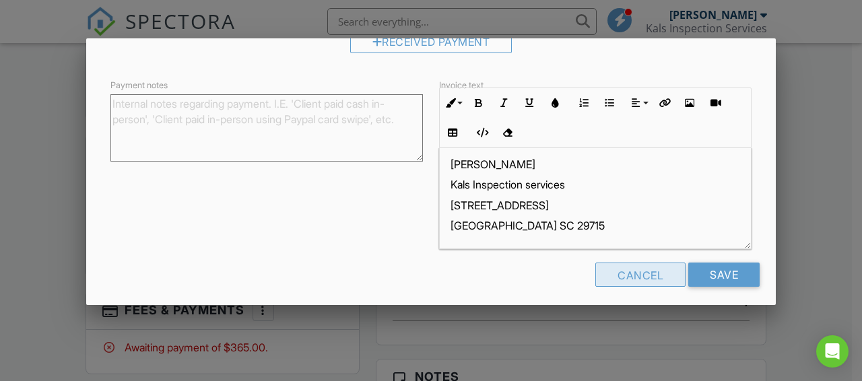
scroll to position [241, 0]
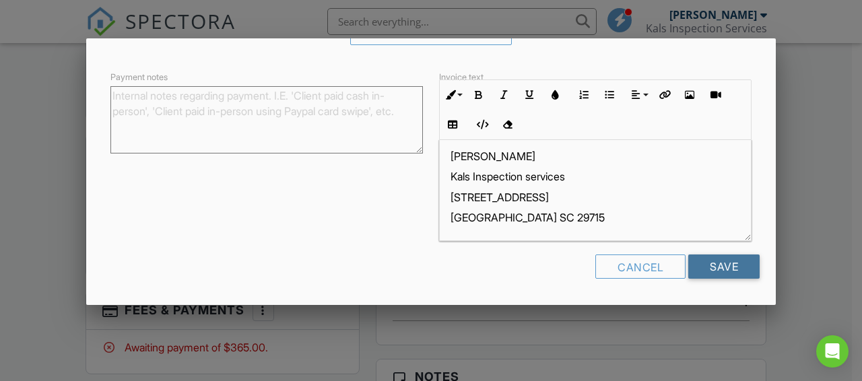
drag, startPoint x: 702, startPoint y: 264, endPoint x: 694, endPoint y: 270, distance: 10.1
click at [703, 264] on input "Save" at bounding box center [723, 267] width 71 height 24
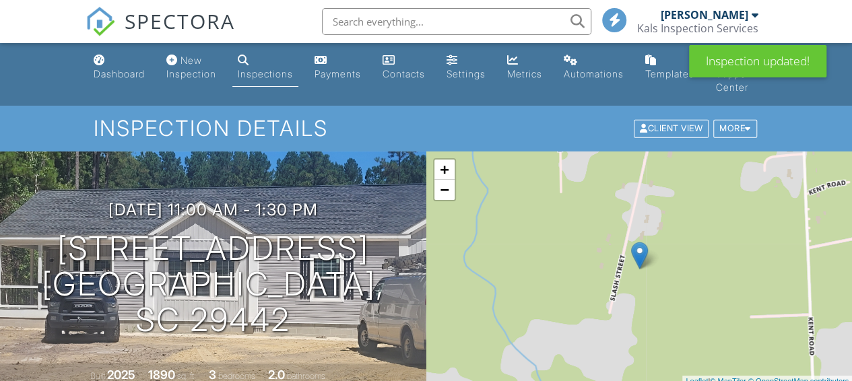
scroll to position [236, 0]
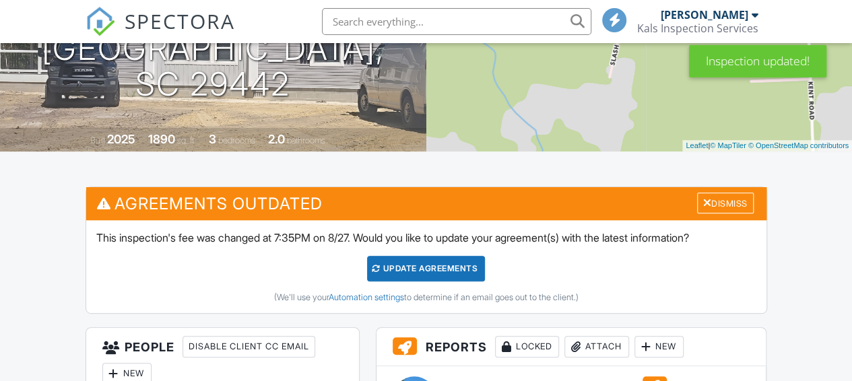
click at [428, 256] on div "Update Agreements" at bounding box center [426, 269] width 118 height 26
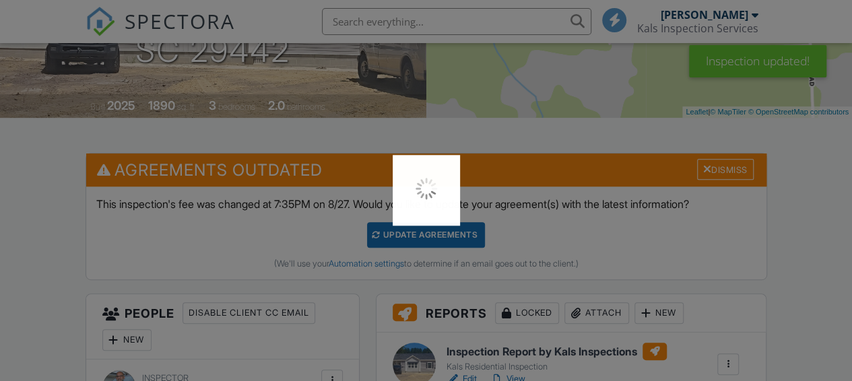
scroll to position [0, 0]
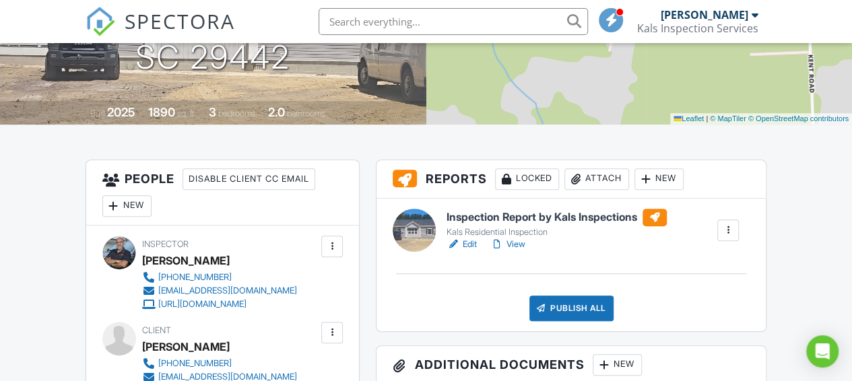
scroll to position [292, 0]
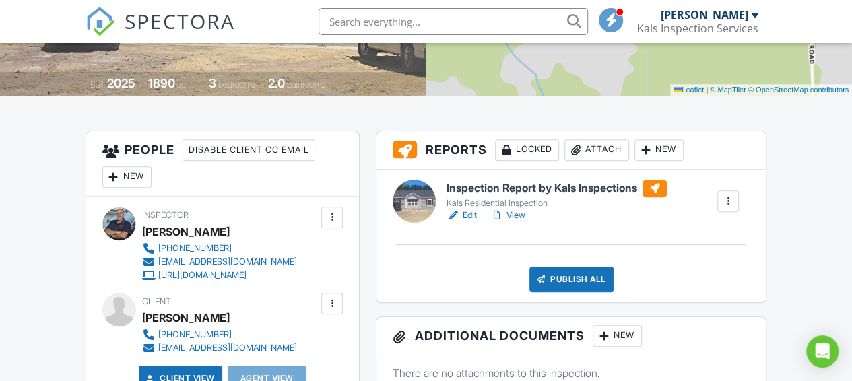
click at [451, 214] on div at bounding box center [453, 215] width 13 height 13
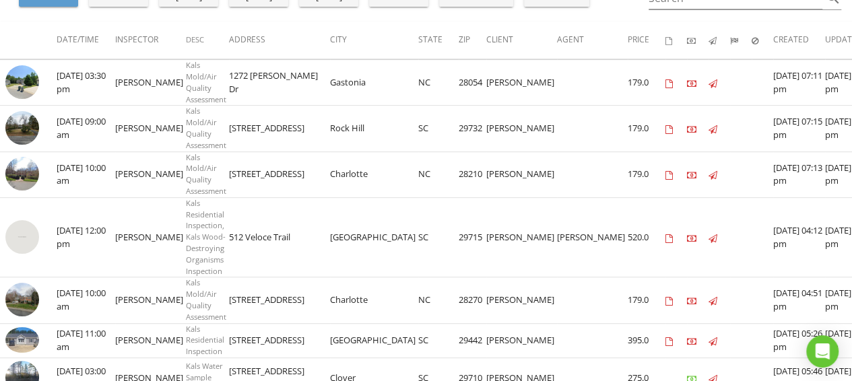
scroll to position [213, 0]
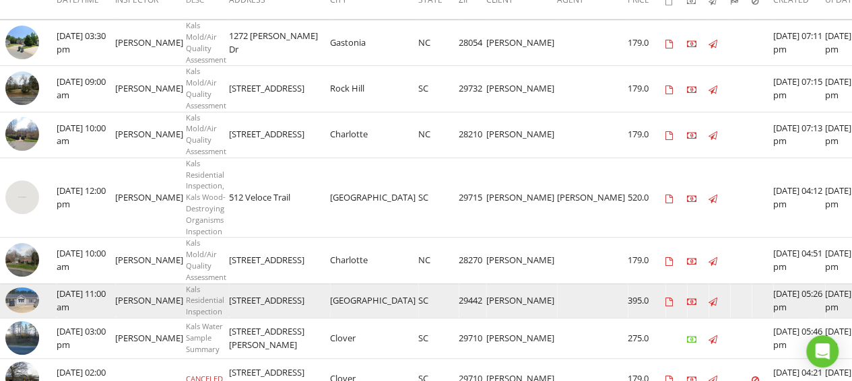
click at [26, 298] on img at bounding box center [22, 301] width 34 height 26
click at [24, 300] on img at bounding box center [22, 301] width 34 height 26
click at [26, 299] on img at bounding box center [22, 301] width 34 height 26
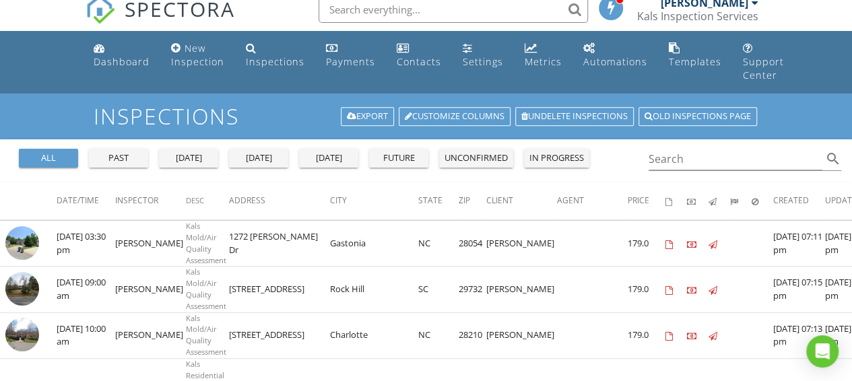
scroll to position [0, 0]
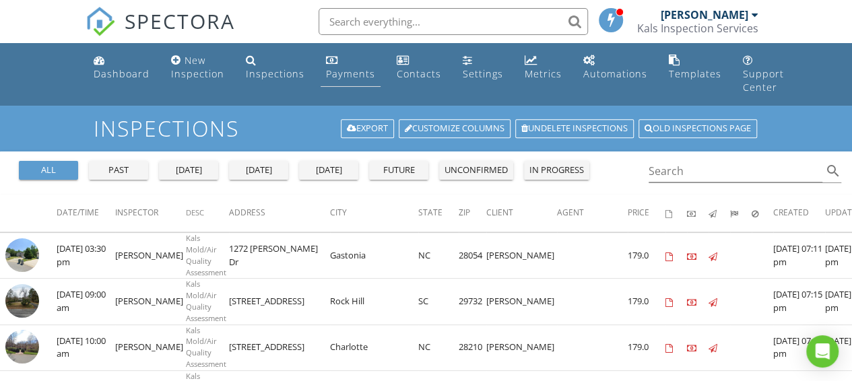
click at [338, 70] on div "Payments" at bounding box center [350, 73] width 49 height 13
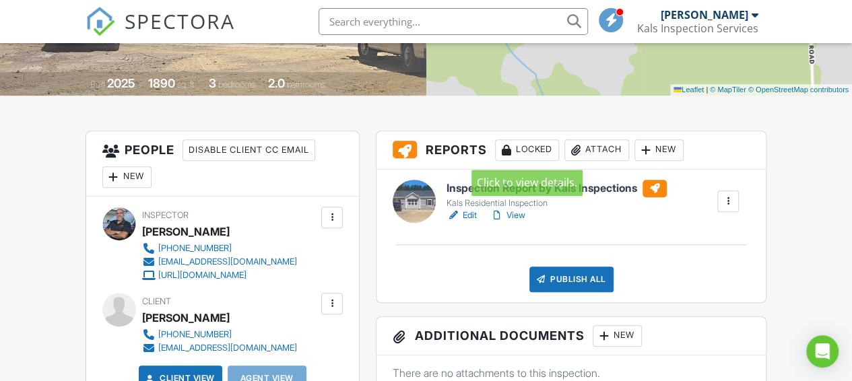
click at [532, 148] on div "Locked" at bounding box center [527, 150] width 64 height 22
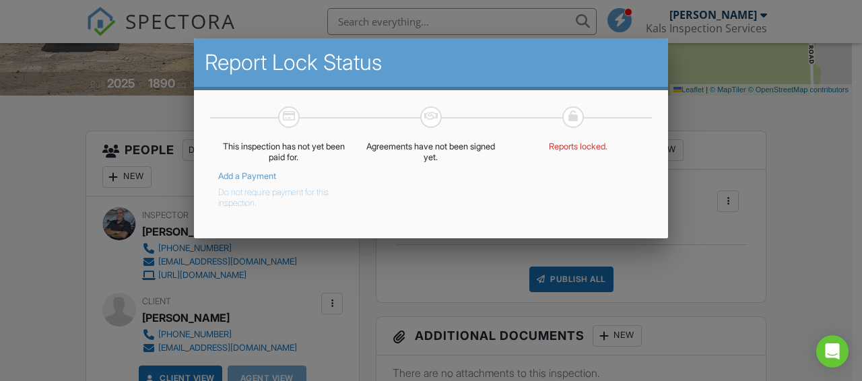
click at [244, 197] on button "Do not require payment for this inspection." at bounding box center [273, 195] width 111 height 27
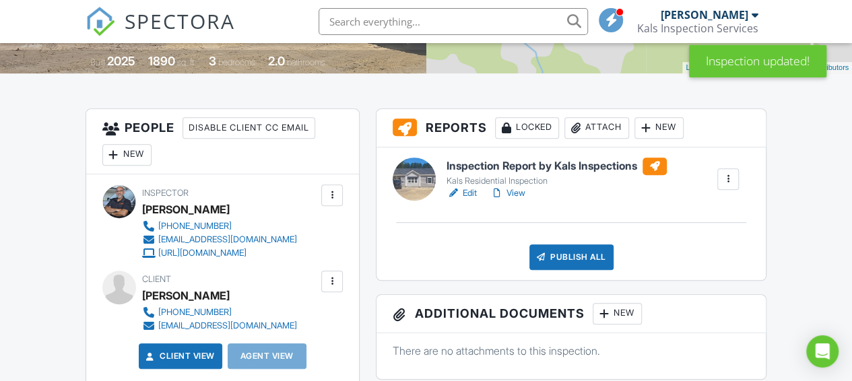
click at [451, 193] on div at bounding box center [453, 193] width 13 height 13
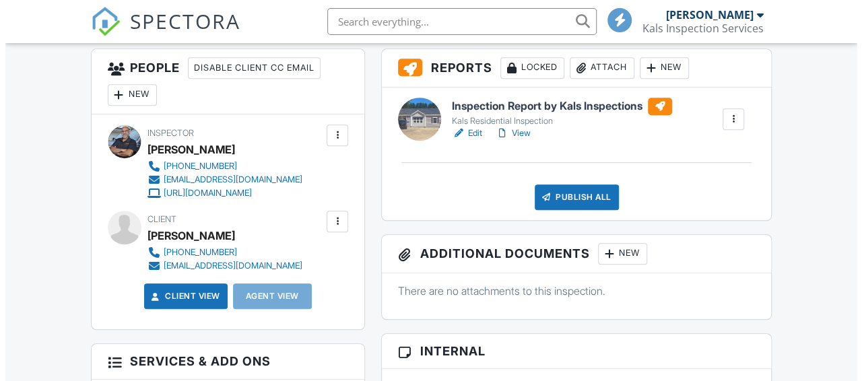
scroll to position [337, 0]
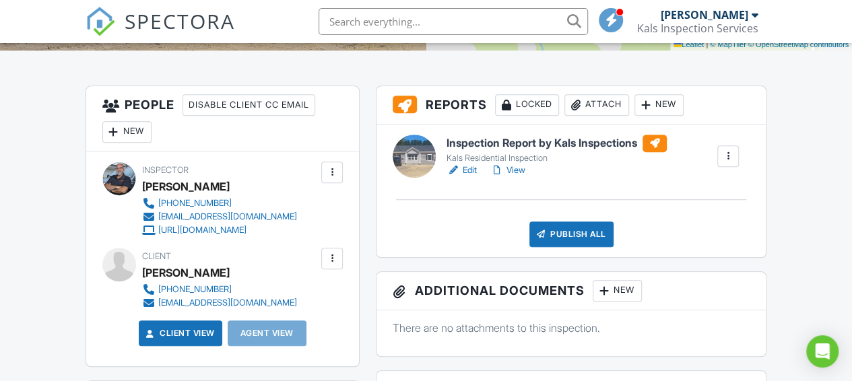
click at [134, 131] on div "New" at bounding box center [126, 132] width 49 height 22
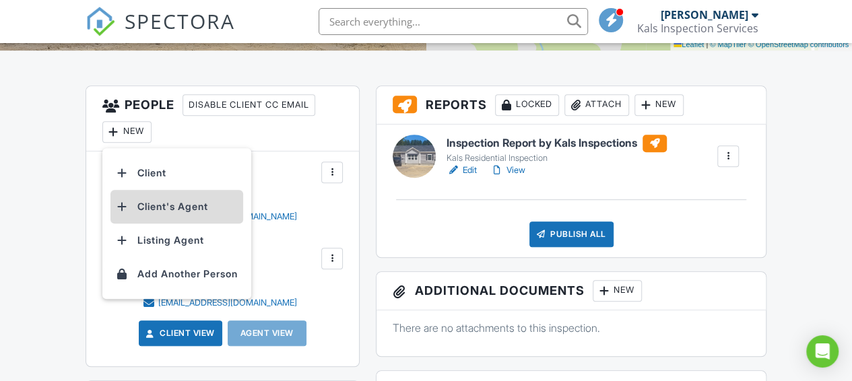
click at [150, 207] on li "Client's Agent" at bounding box center [176, 207] width 133 height 34
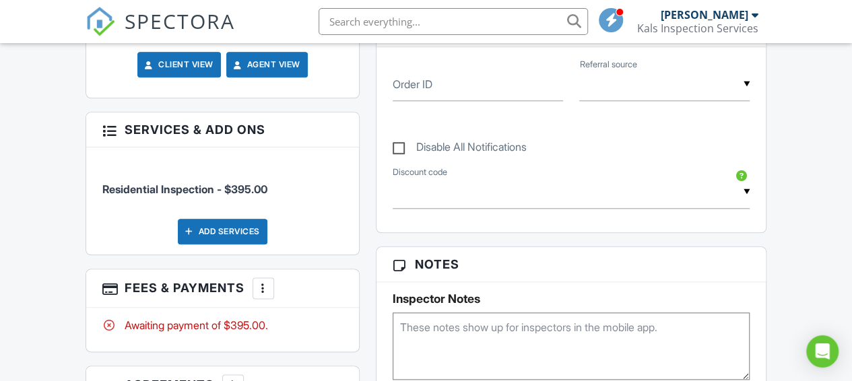
scroll to position [730, 0]
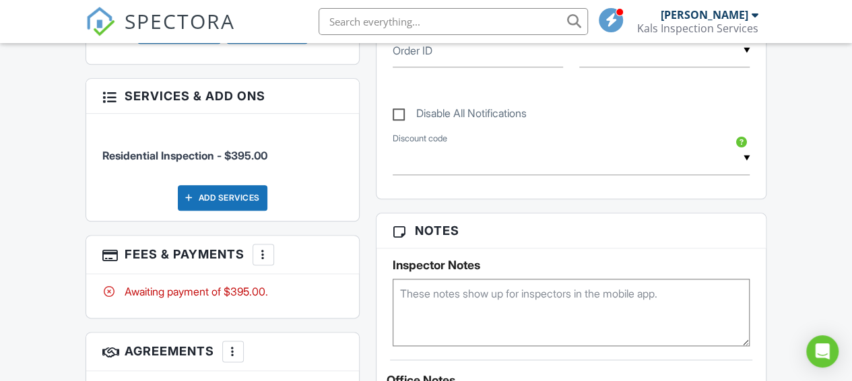
click at [265, 250] on div at bounding box center [263, 254] width 13 height 13
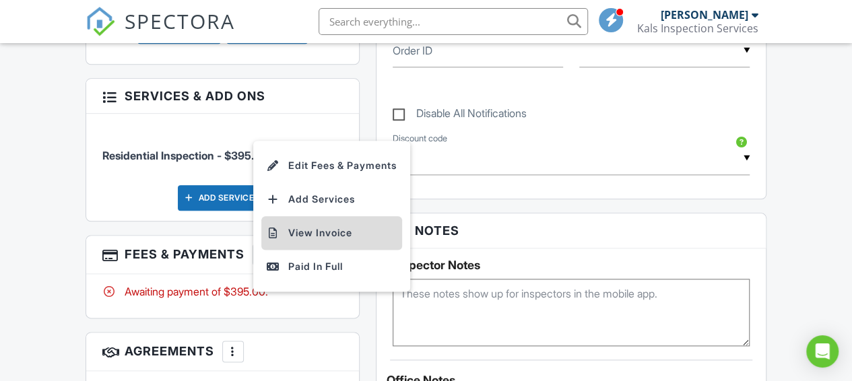
click at [335, 230] on li "View Invoice" at bounding box center [331, 233] width 141 height 34
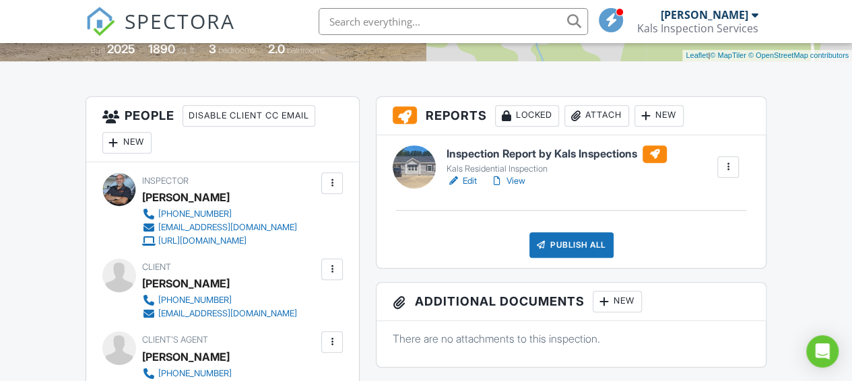
scroll to position [325, 0]
click at [455, 181] on div at bounding box center [453, 181] width 13 height 13
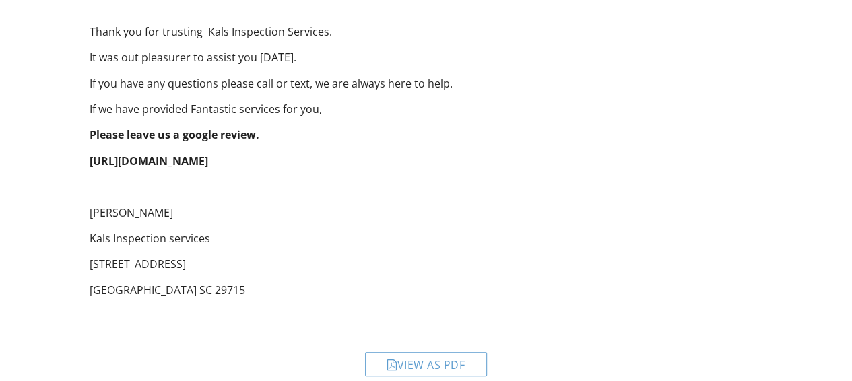
scroll to position [399, 0]
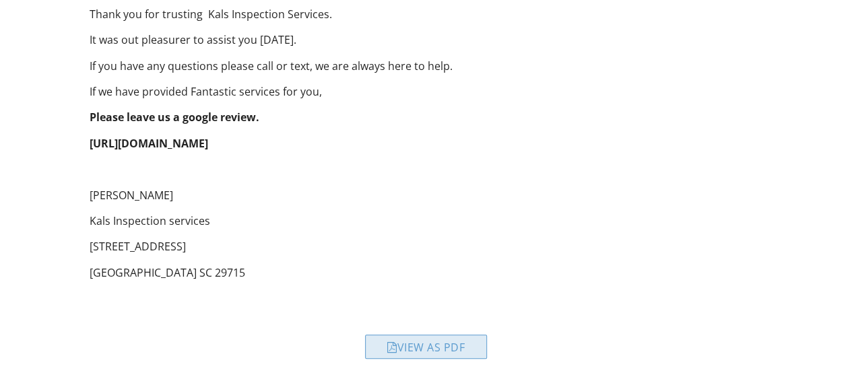
click at [436, 344] on div "View as PDF" at bounding box center [426, 347] width 122 height 24
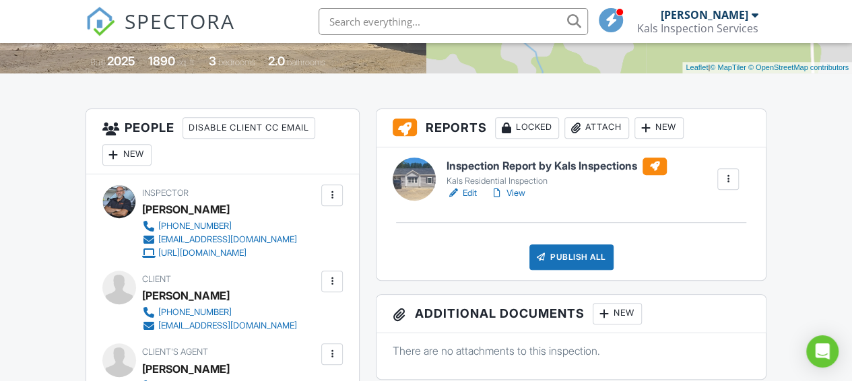
click at [453, 191] on div at bounding box center [453, 193] width 13 height 13
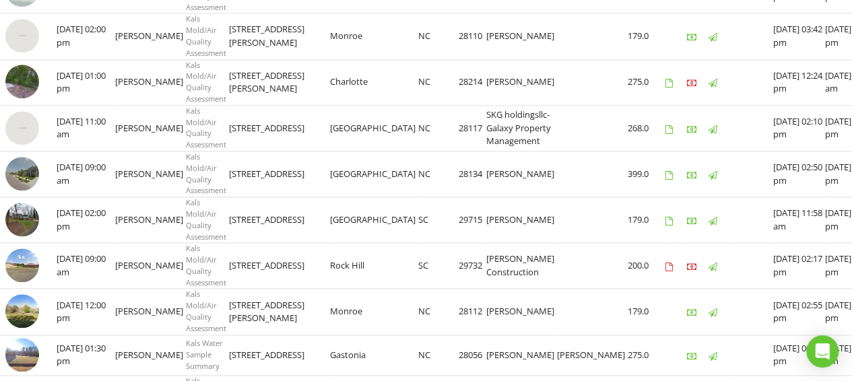
scroll to position [763, 0]
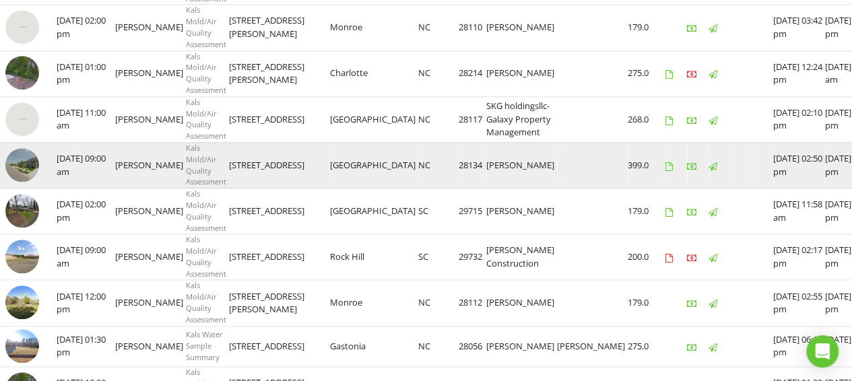
click at [26, 177] on img at bounding box center [22, 165] width 34 height 34
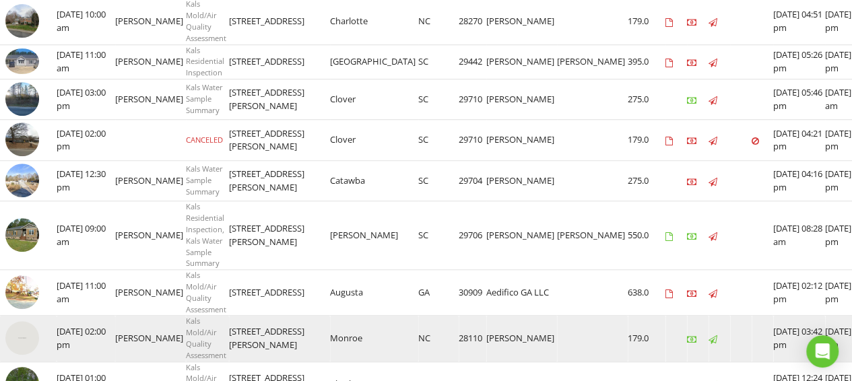
scroll to position [449, 0]
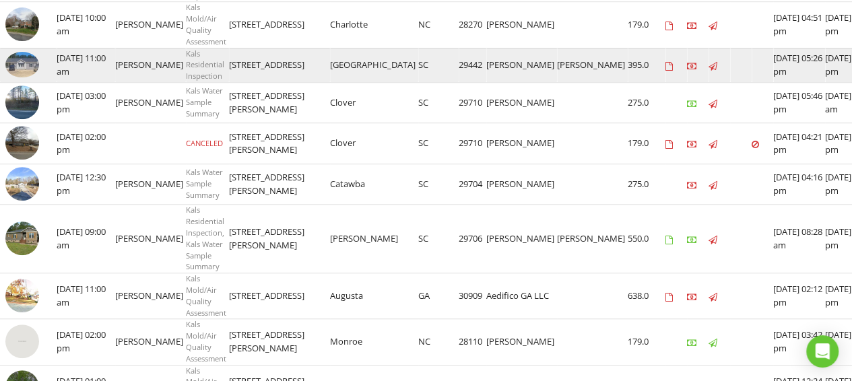
click at [18, 57] on img at bounding box center [22, 65] width 34 height 26
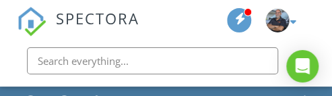
click at [171, 37] on div "SPECTORA Andrew Kallas Kals Inspection Services Role: Inspector Dashboard New I…" at bounding box center [166, 21] width 299 height 43
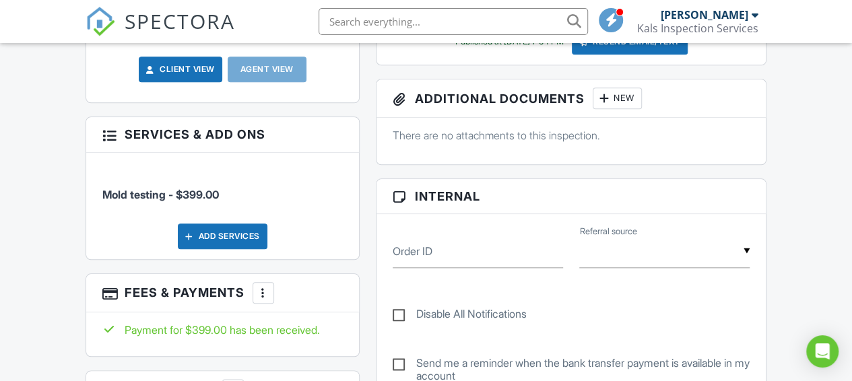
scroll to position [606, 0]
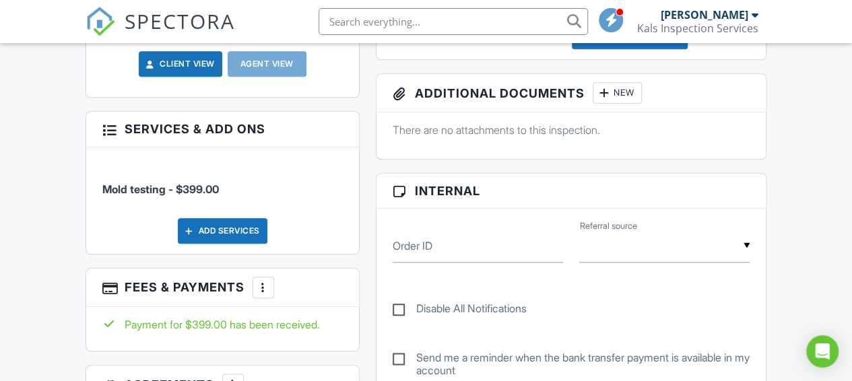
click at [261, 288] on div at bounding box center [263, 287] width 13 height 13
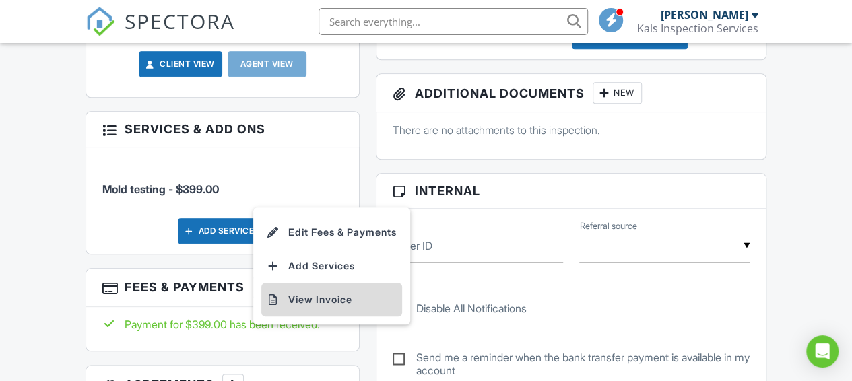
click at [329, 296] on li "View Invoice" at bounding box center [331, 300] width 141 height 34
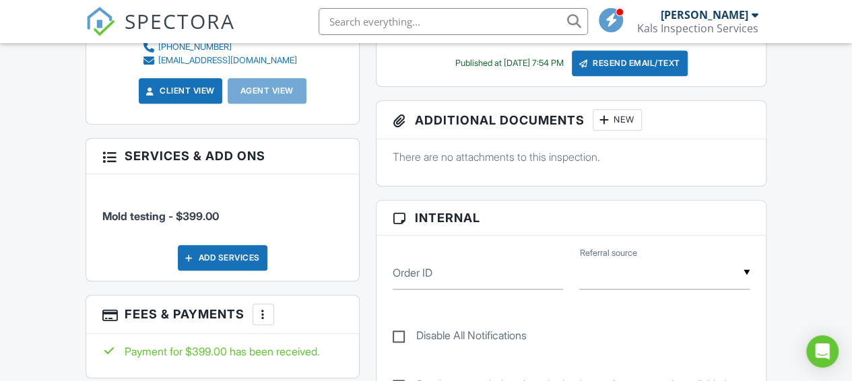
scroll to position [472, 0]
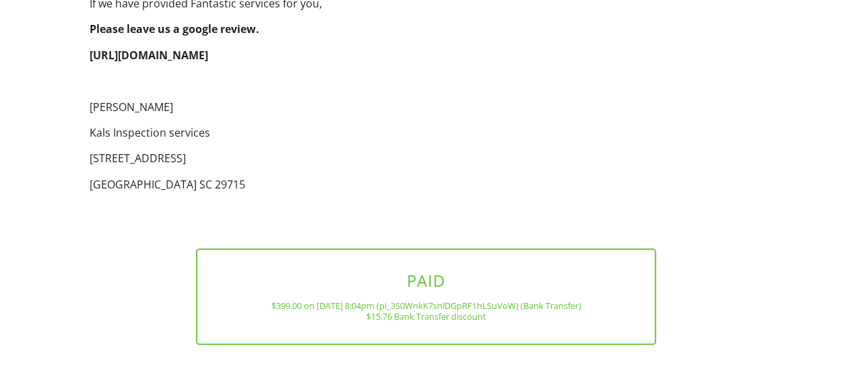
scroll to position [696, 0]
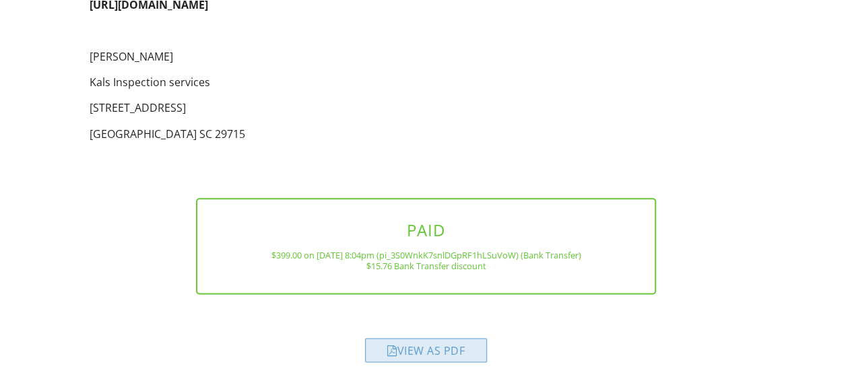
click at [449, 348] on div "View as PDF" at bounding box center [426, 350] width 122 height 24
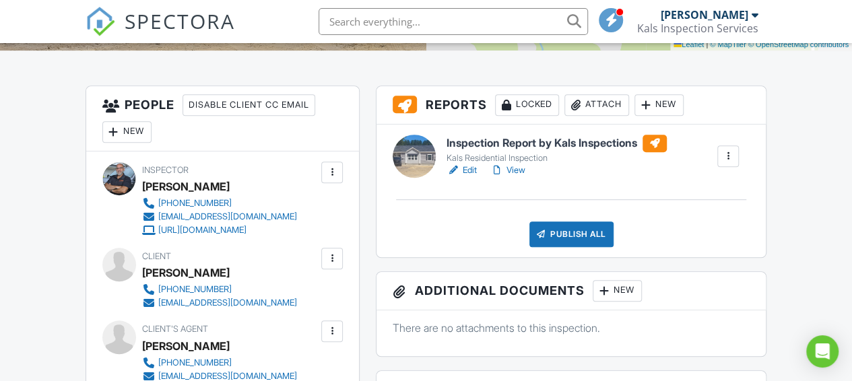
click at [453, 169] on div at bounding box center [453, 170] width 13 height 13
